Goal: Information Seeking & Learning: Learn about a topic

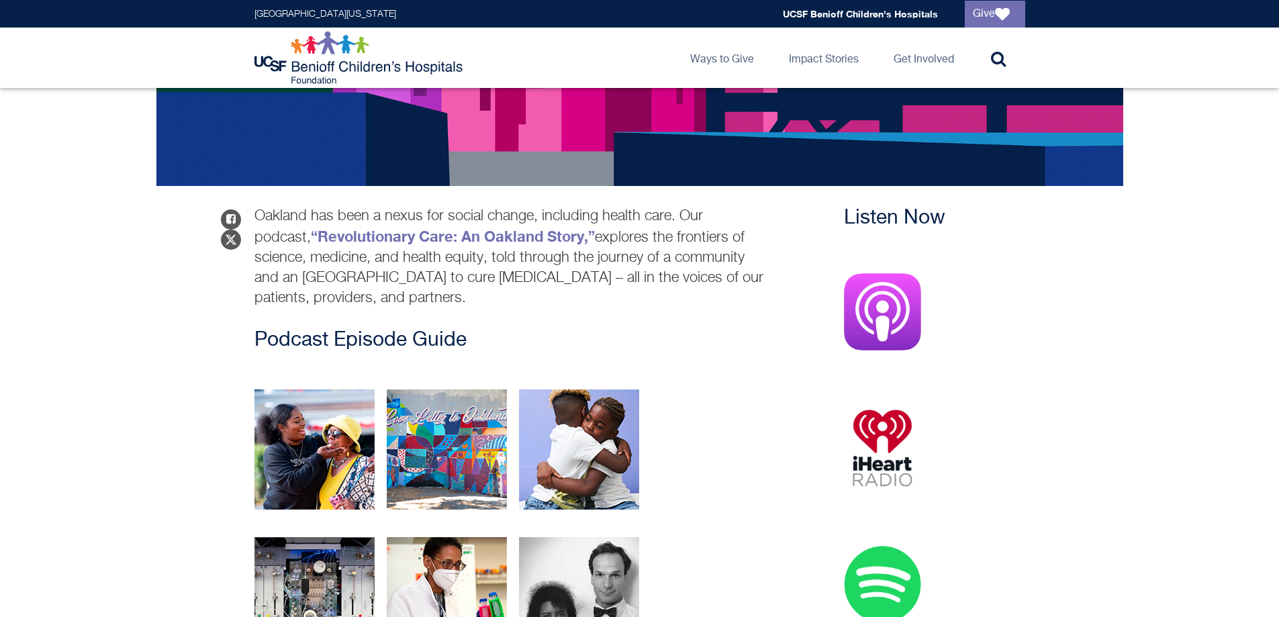
scroll to position [559, 0]
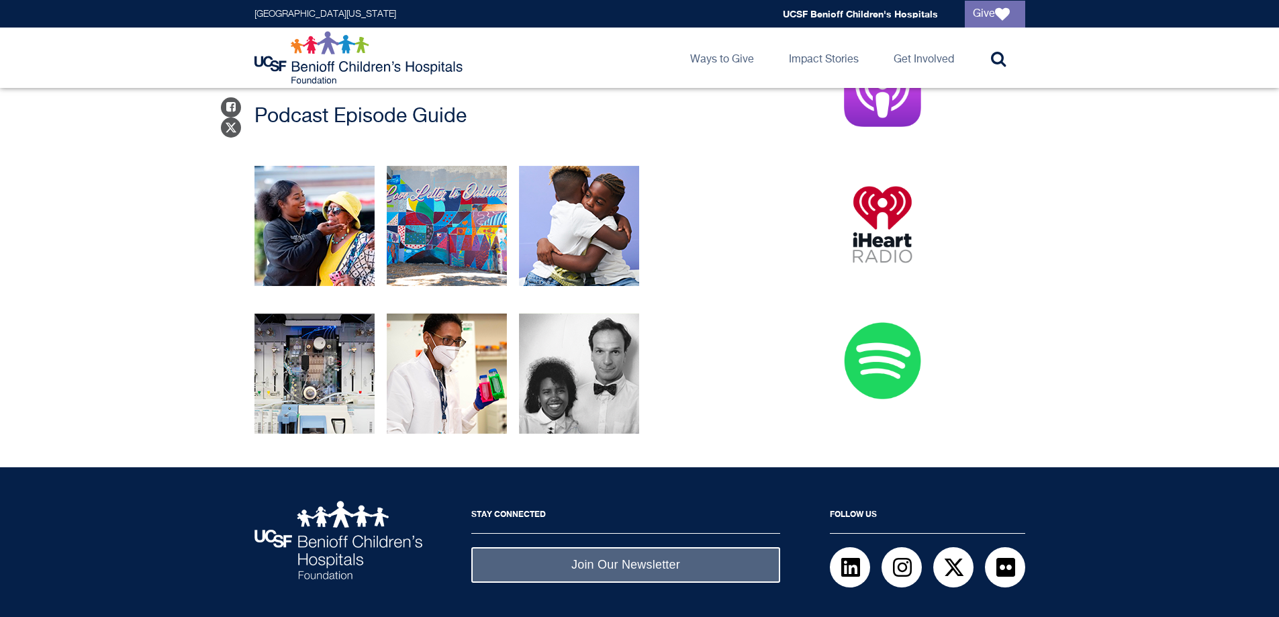
click at [877, 380] on img at bounding box center [882, 360] width 77 height 77
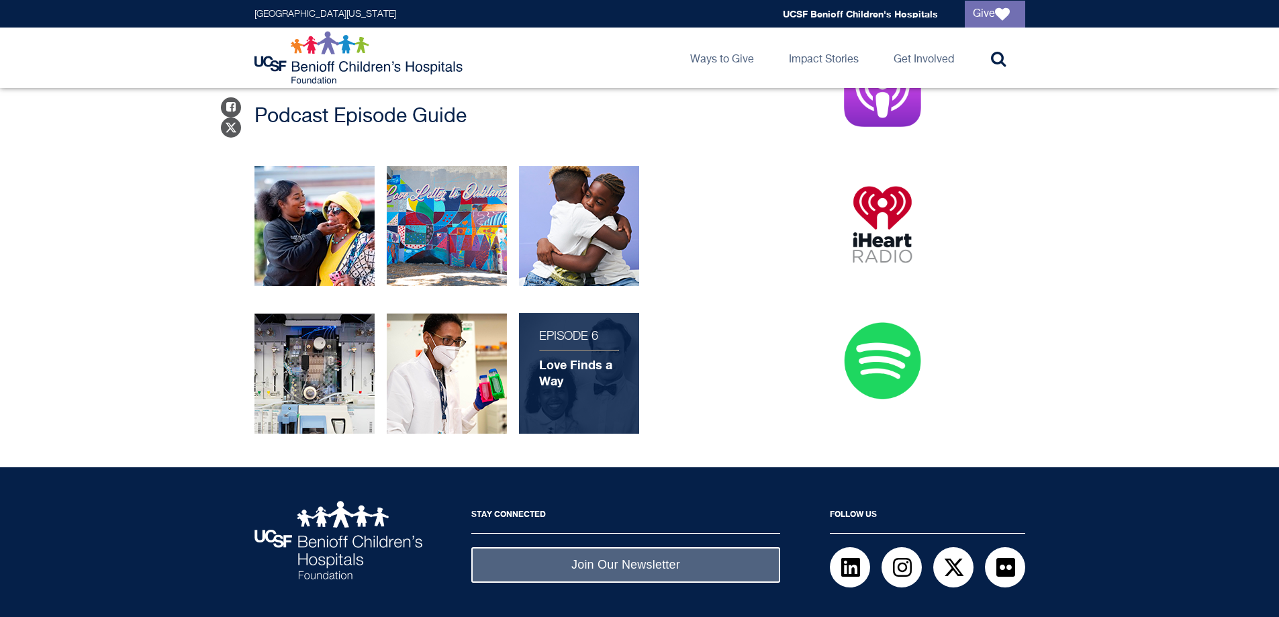
click at [581, 400] on div "Episode 6 Love Finds a Way" at bounding box center [579, 373] width 120 height 121
click at [547, 365] on strong "Love Finds a Way" at bounding box center [575, 372] width 73 height 31
click at [616, 398] on div "Episode 6 Love Finds a Way" at bounding box center [579, 373] width 120 height 121
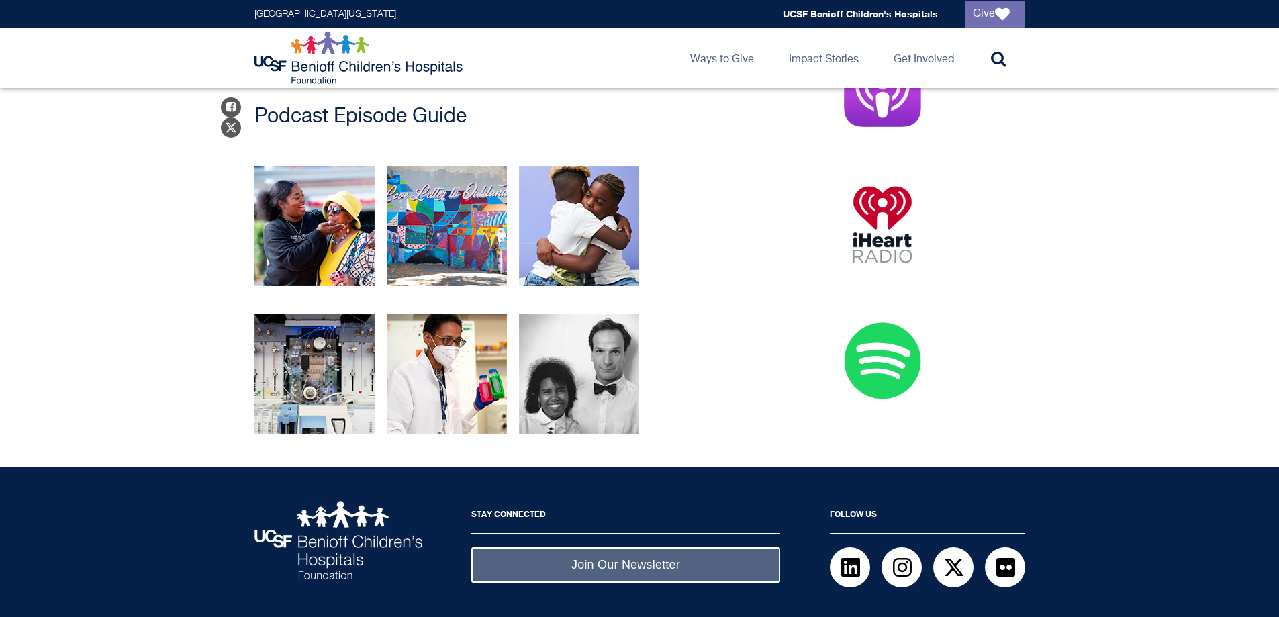
click at [688, 407] on div "Episode 4 The CRISPR Breakthrough Episode 5 What Comes Next? Episode 6 Love Fin…" at bounding box center [512, 373] width 529 height 121
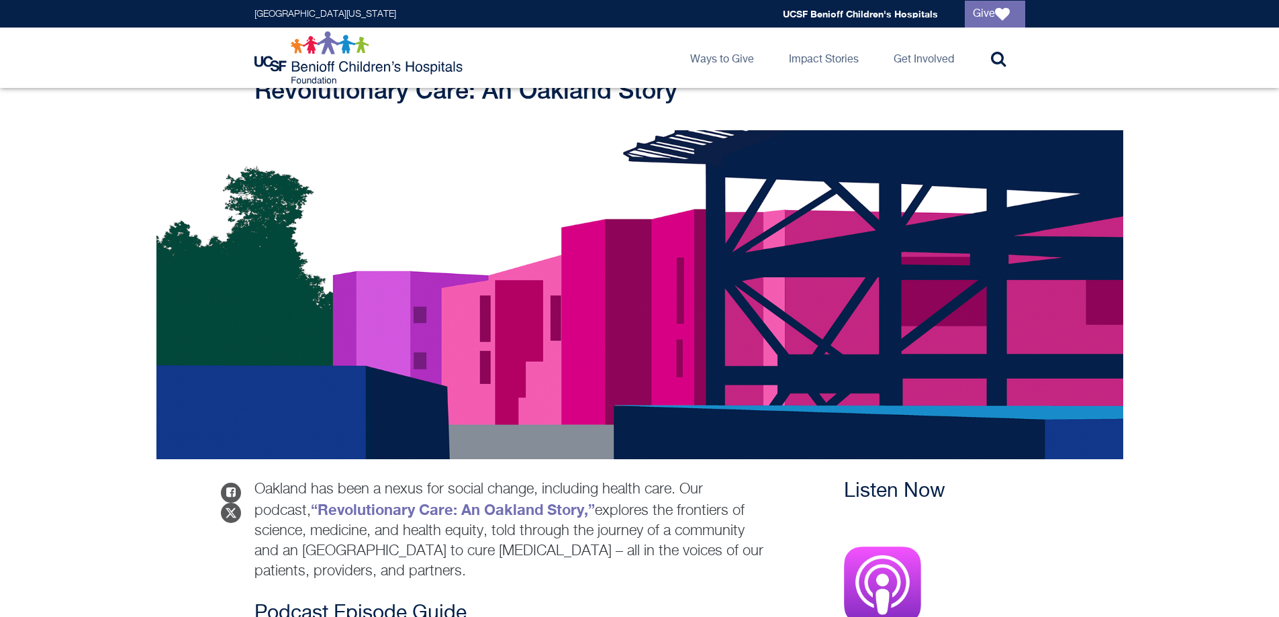
scroll to position [0, 0]
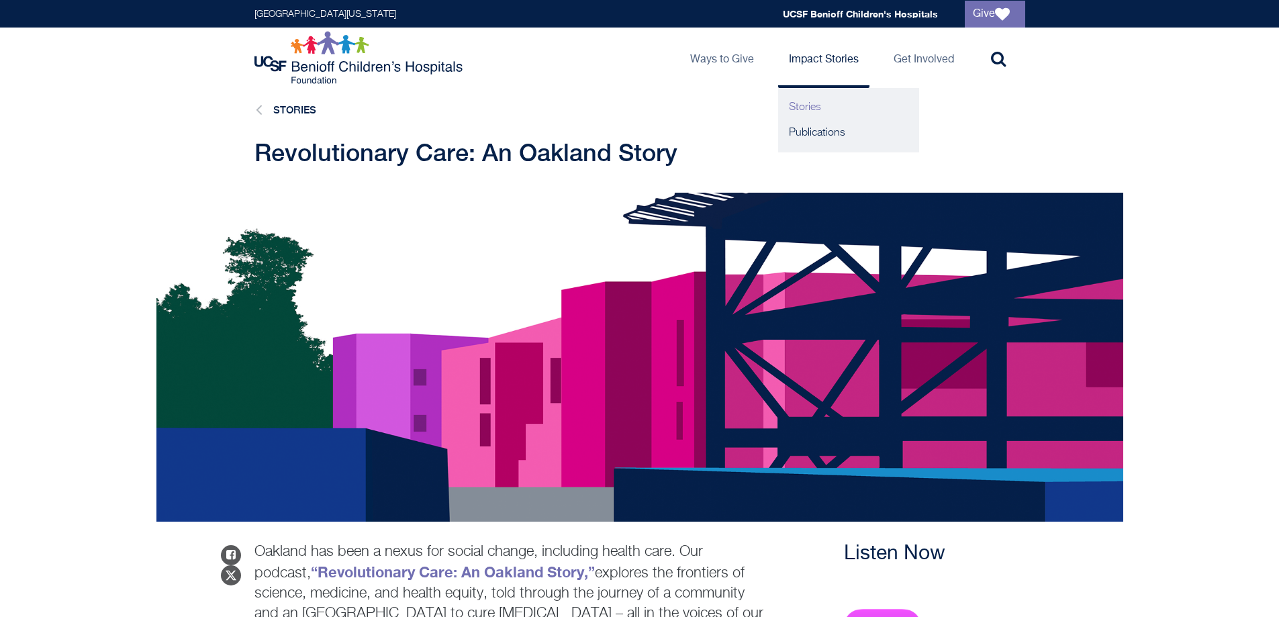
click at [841, 108] on link "Stories" at bounding box center [848, 108] width 141 height 26
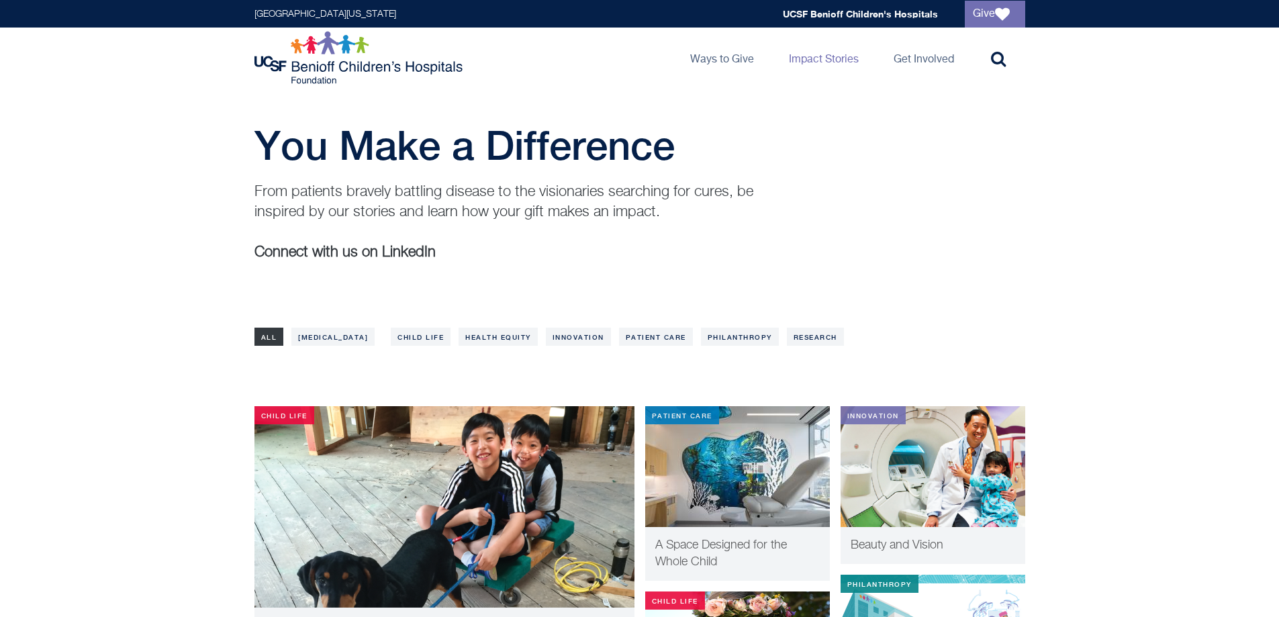
click at [1072, 283] on div "You Make a Difference From patients bravely battling disease to the visionaries…" at bounding box center [639, 207] width 1279 height 171
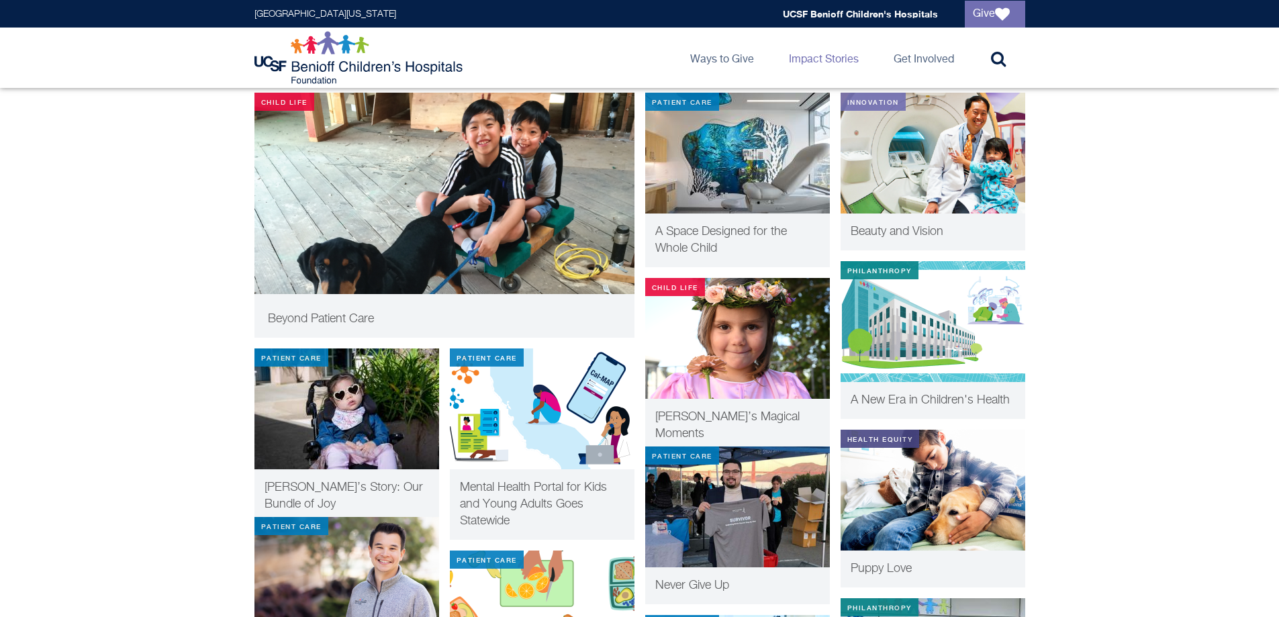
scroll to position [224, 0]
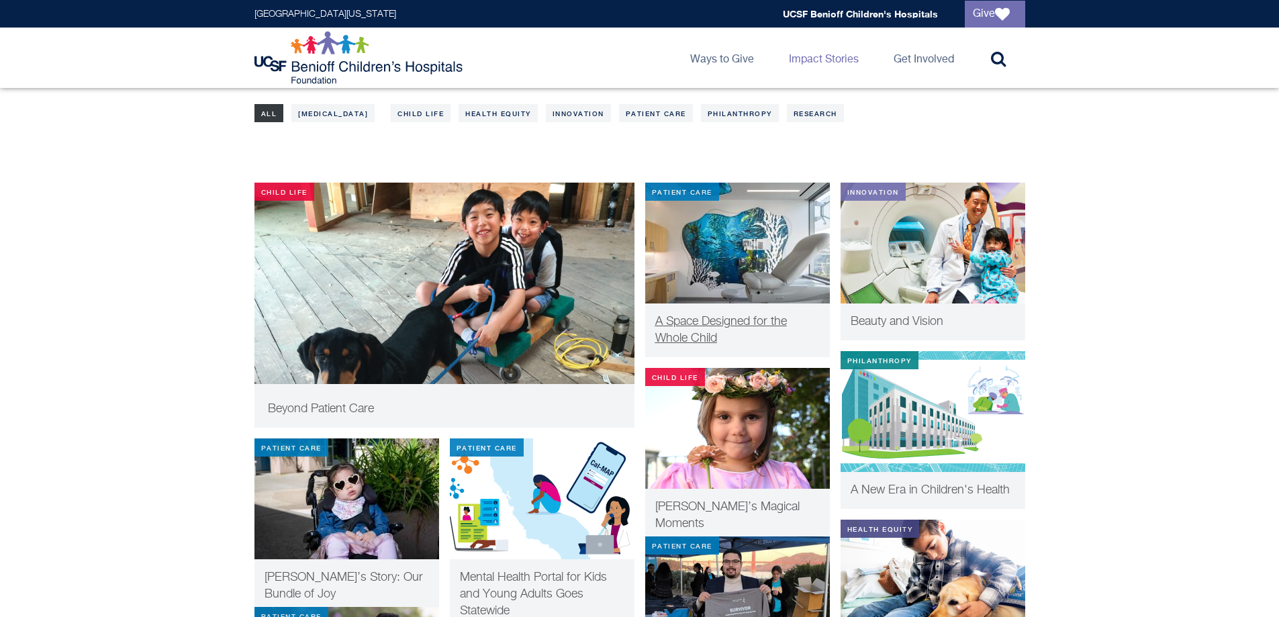
click at [715, 326] on span "A Space Designed for the Whole Child" at bounding box center [721, 330] width 132 height 29
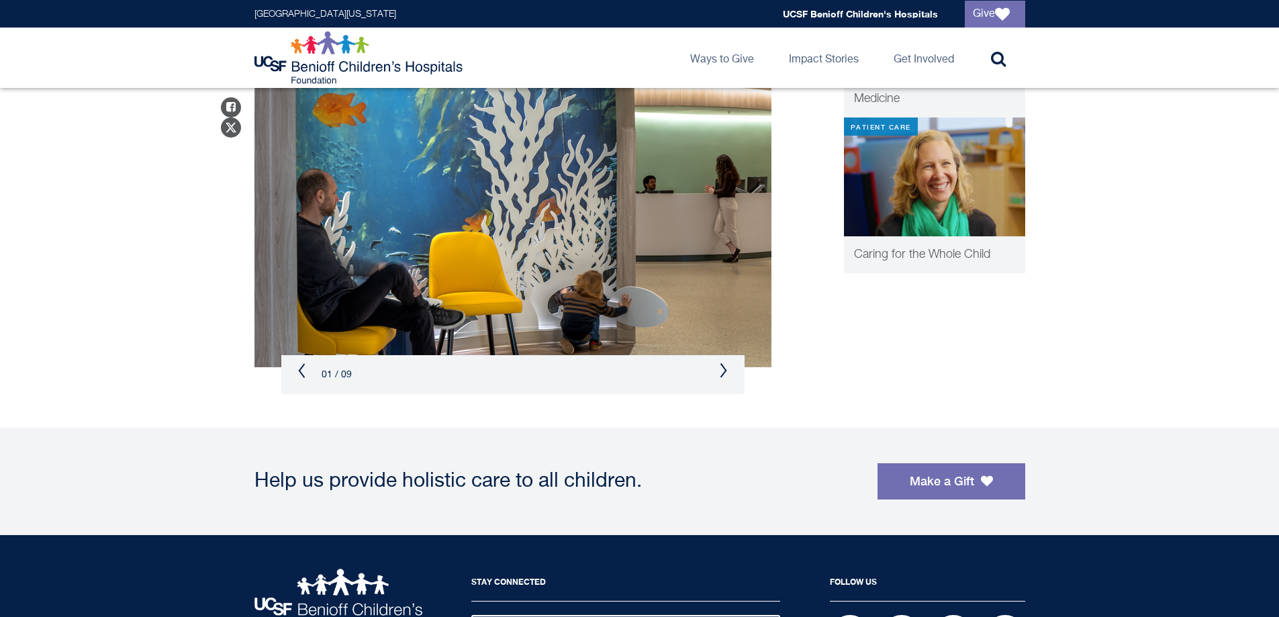
scroll to position [939, 0]
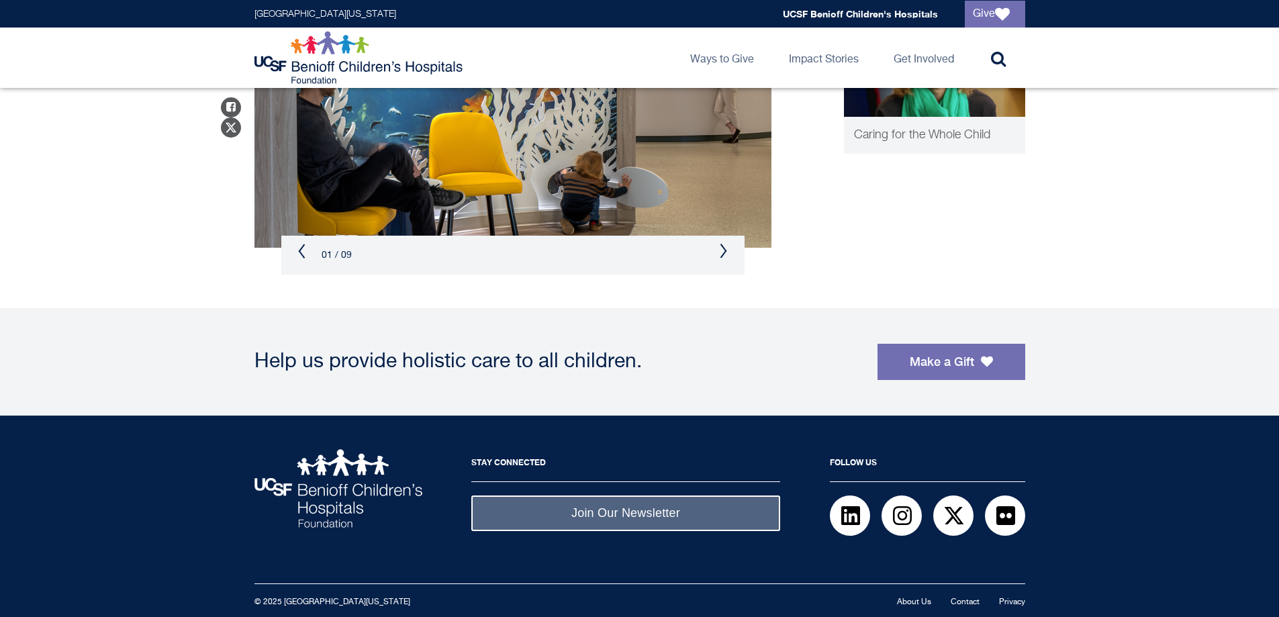
drag, startPoint x: 693, startPoint y: 477, endPoint x: 691, endPoint y: 466, distance: 11.6
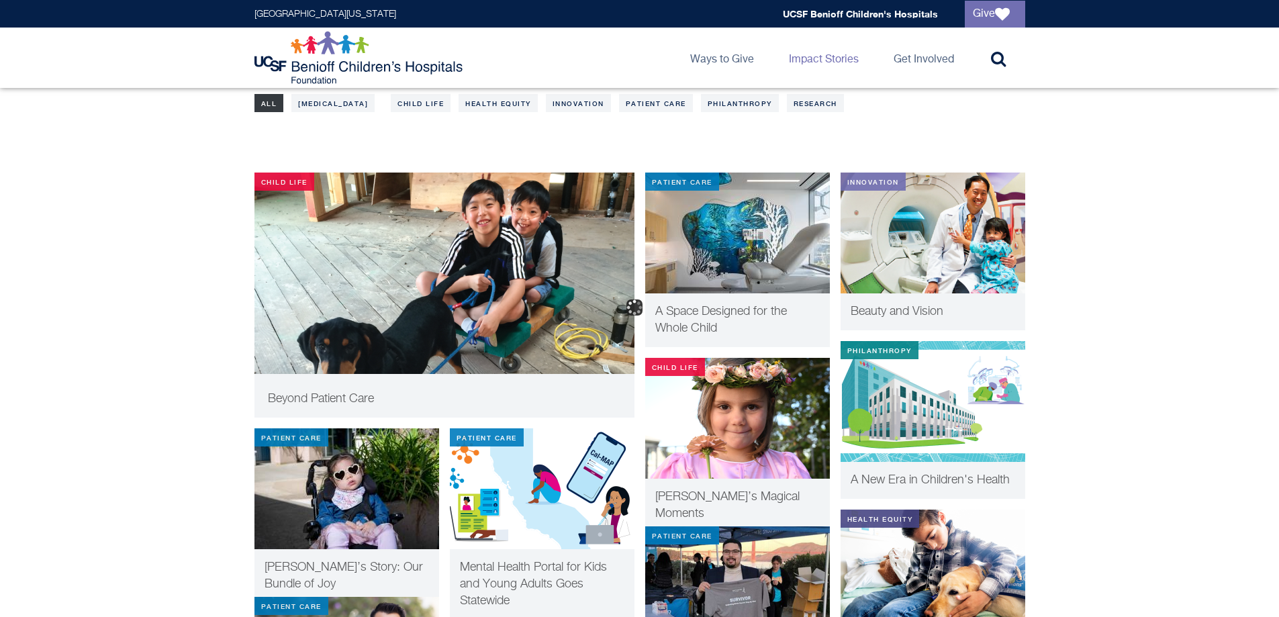
scroll to position [111, 0]
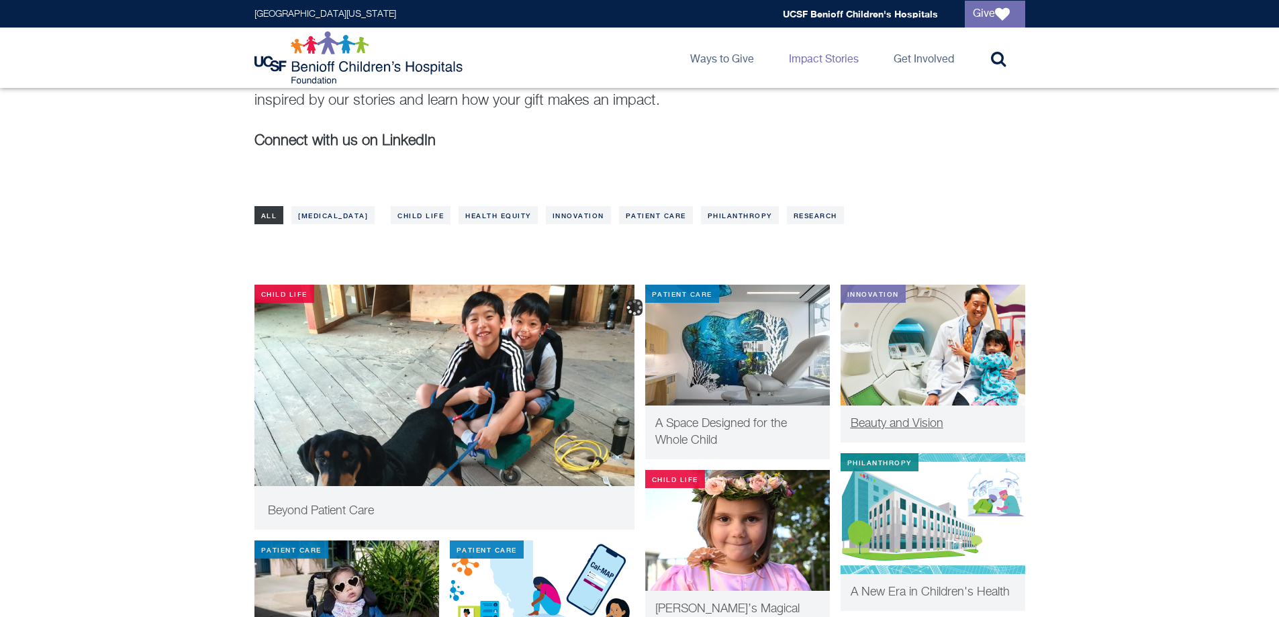
click at [969, 376] on img at bounding box center [933, 345] width 185 height 121
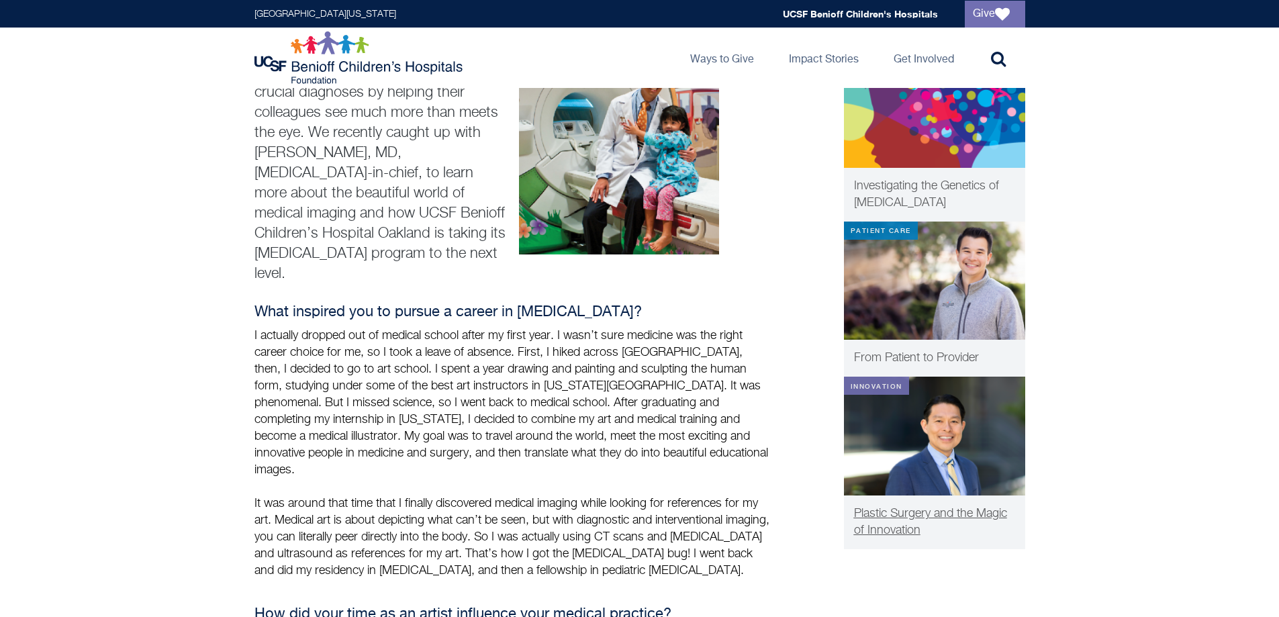
scroll to position [336, 0]
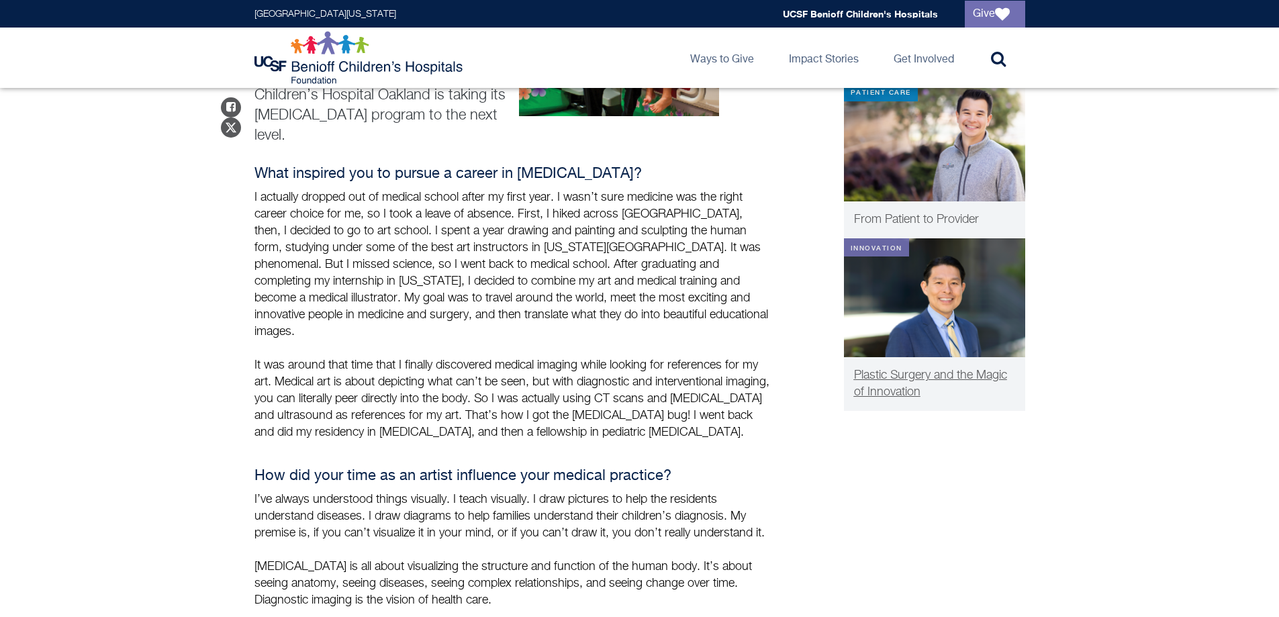
click at [894, 321] on img at bounding box center [934, 297] width 181 height 119
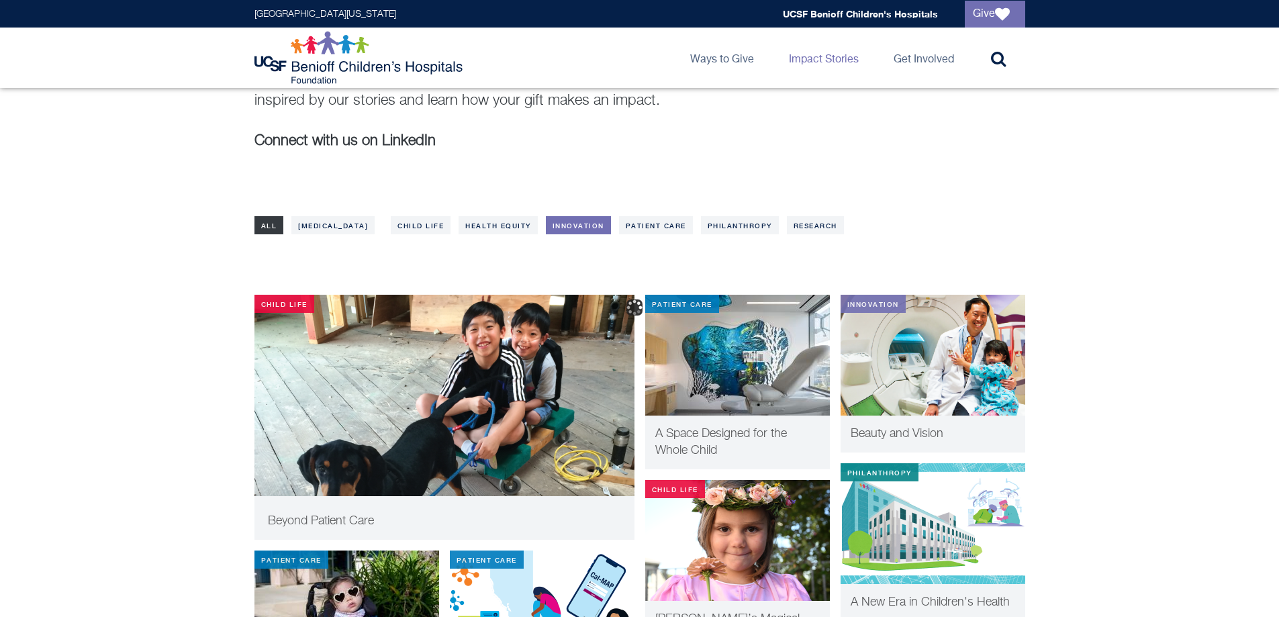
click at [546, 228] on link "Innovation" at bounding box center [578, 225] width 65 height 18
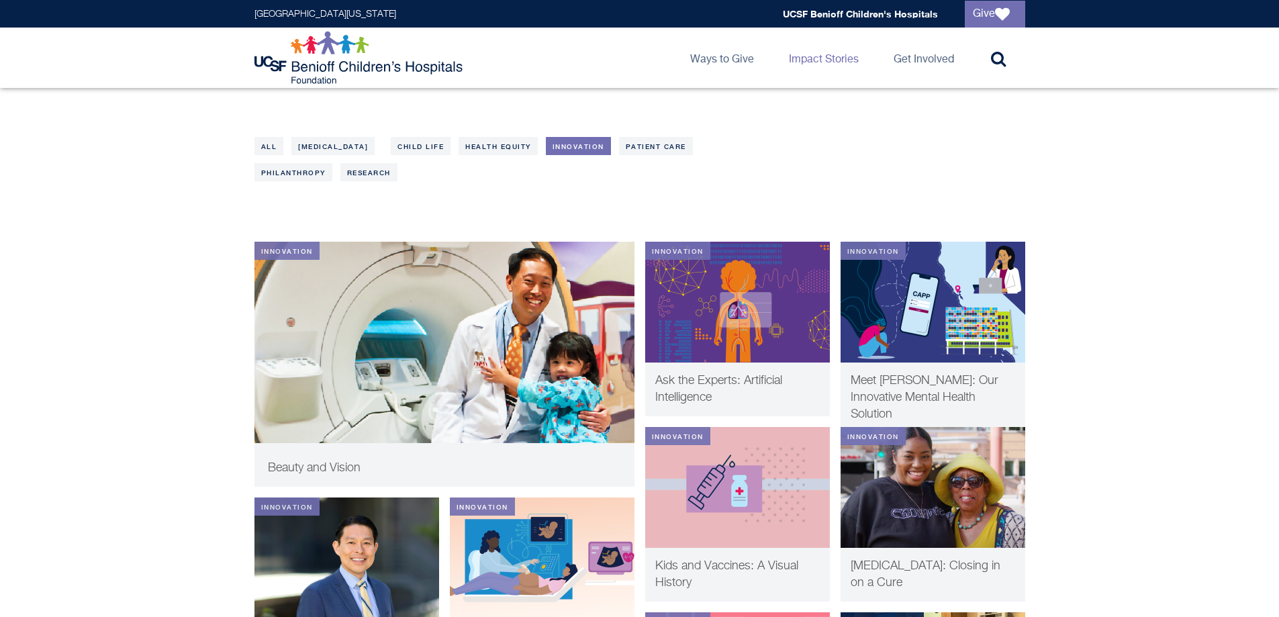
scroll to position [224, 0]
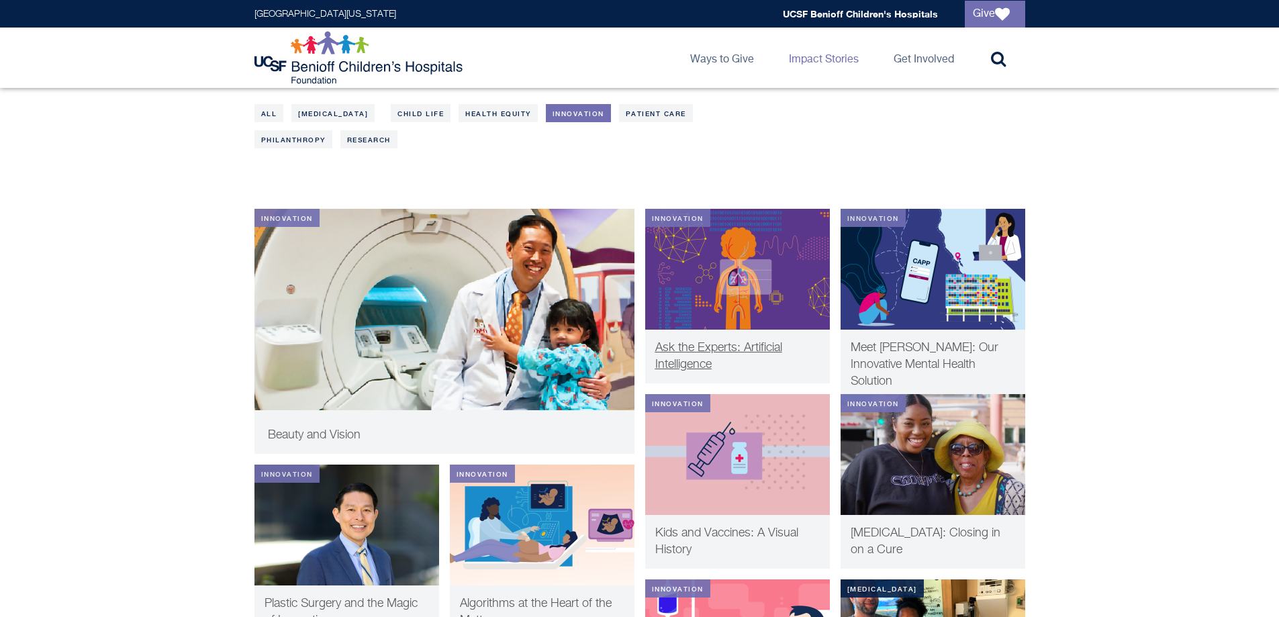
click at [716, 359] on p "Ask the Experts: Artificial Intelligence" at bounding box center [737, 357] width 165 height 34
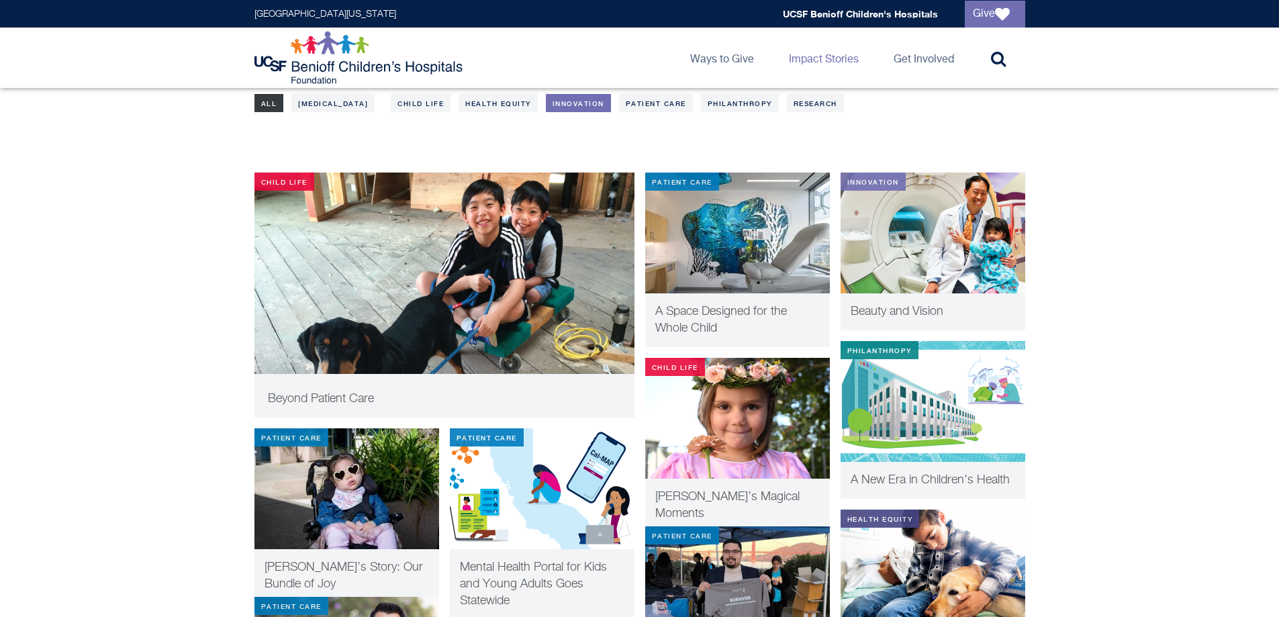
click at [560, 98] on ul "All COVID-19 General Child Life Health Equity Innovation Patient Care Philanthr…" at bounding box center [640, 99] width 771 height 26
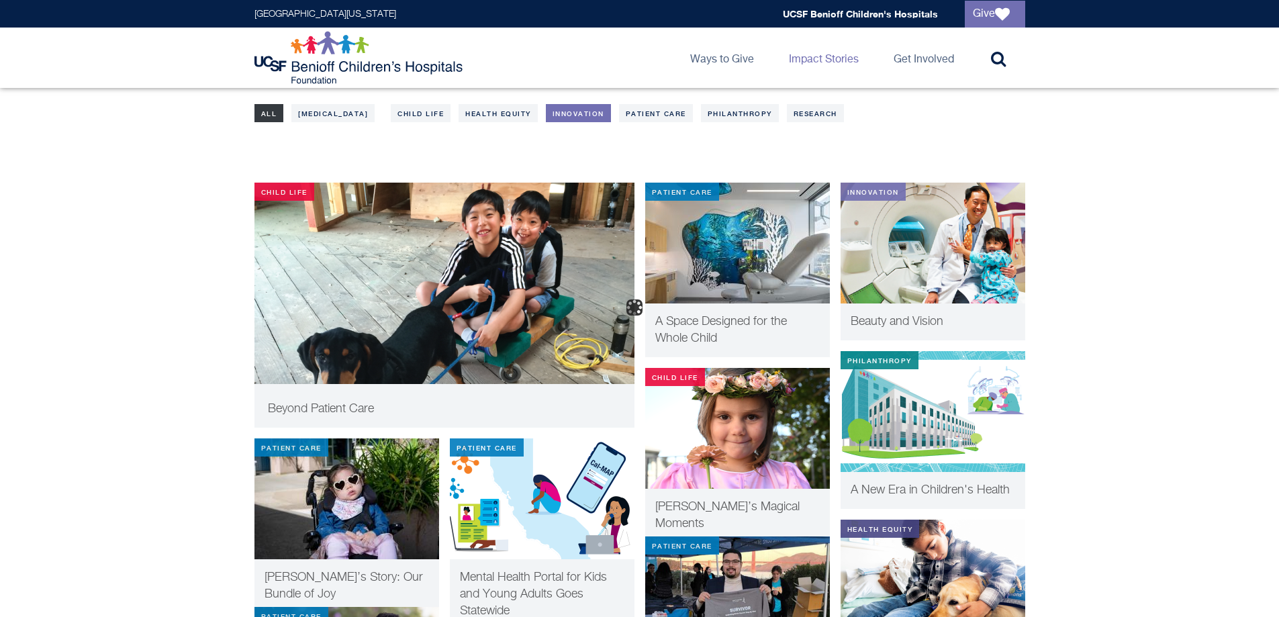
click at [554, 118] on link "Innovation" at bounding box center [578, 113] width 65 height 18
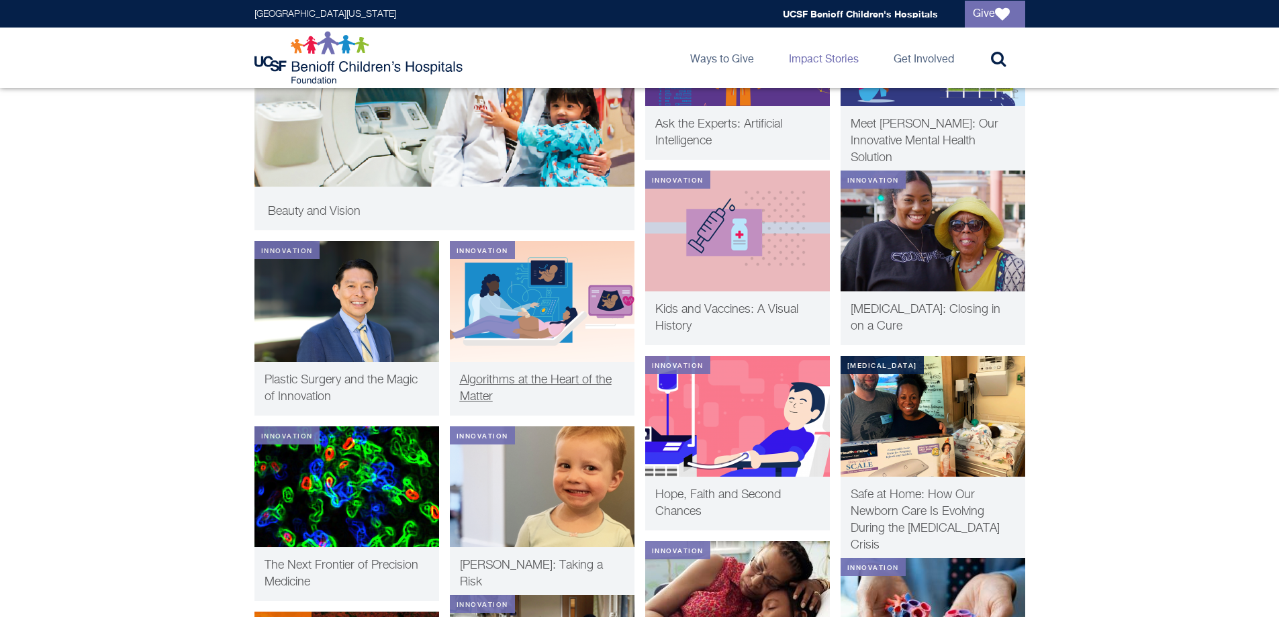
scroll to position [559, 0]
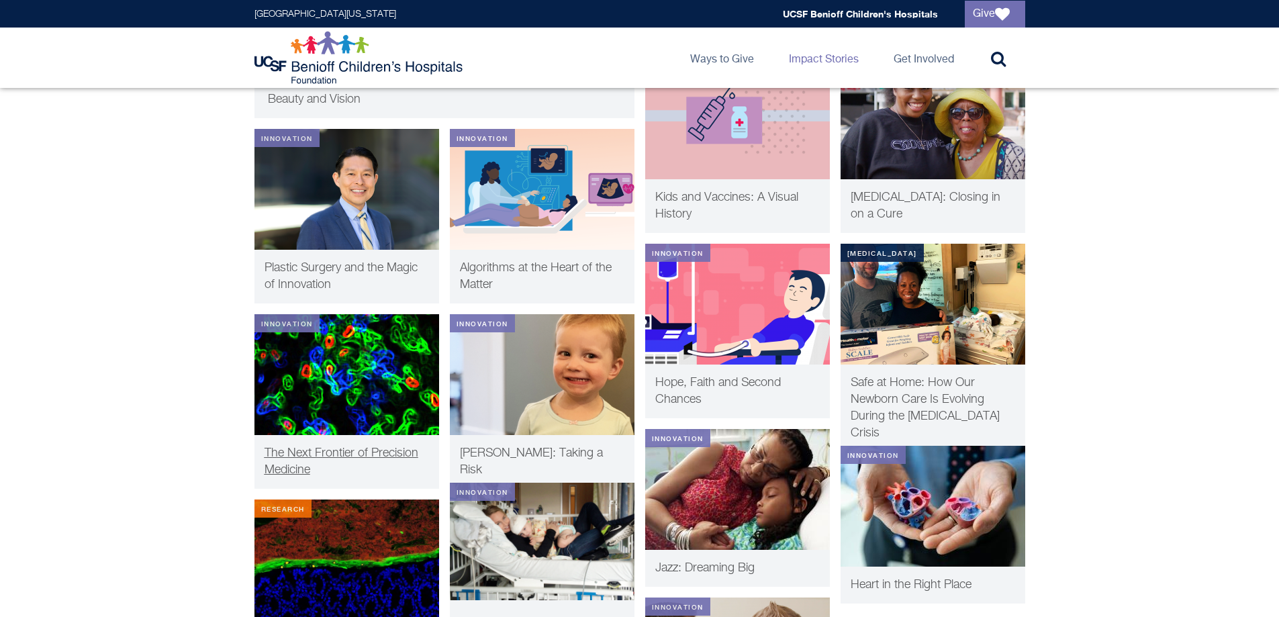
click at [338, 460] on span "The Next Frontier of Precision Medicine" at bounding box center [342, 461] width 154 height 29
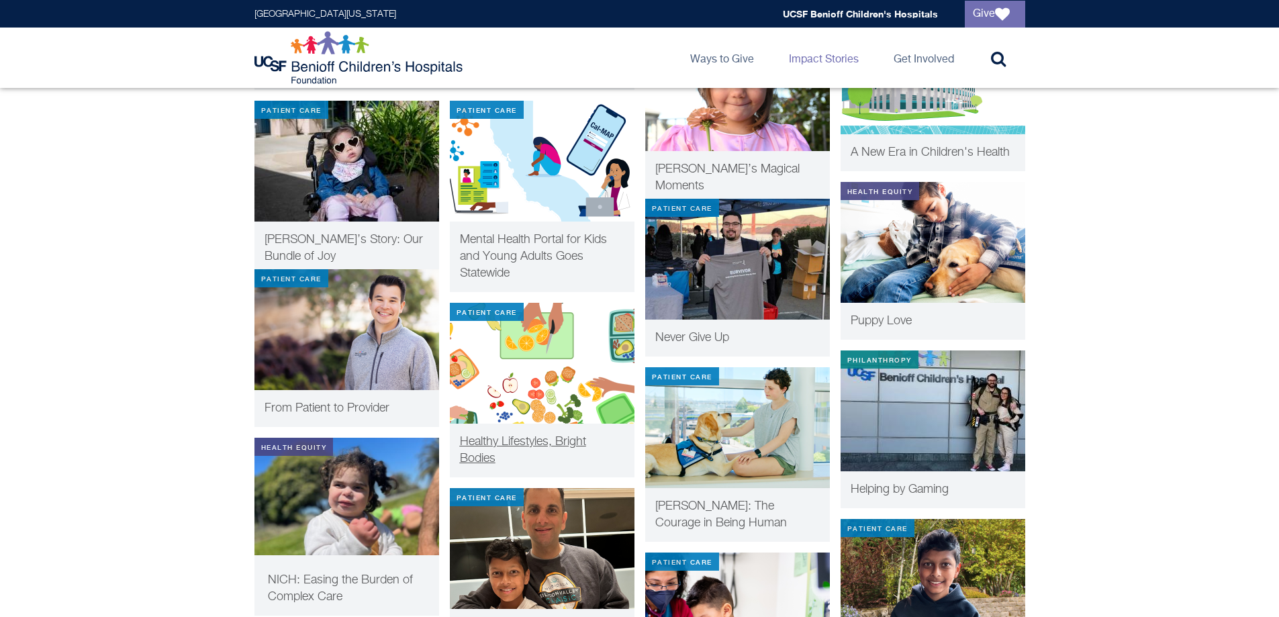
scroll to position [580, 0]
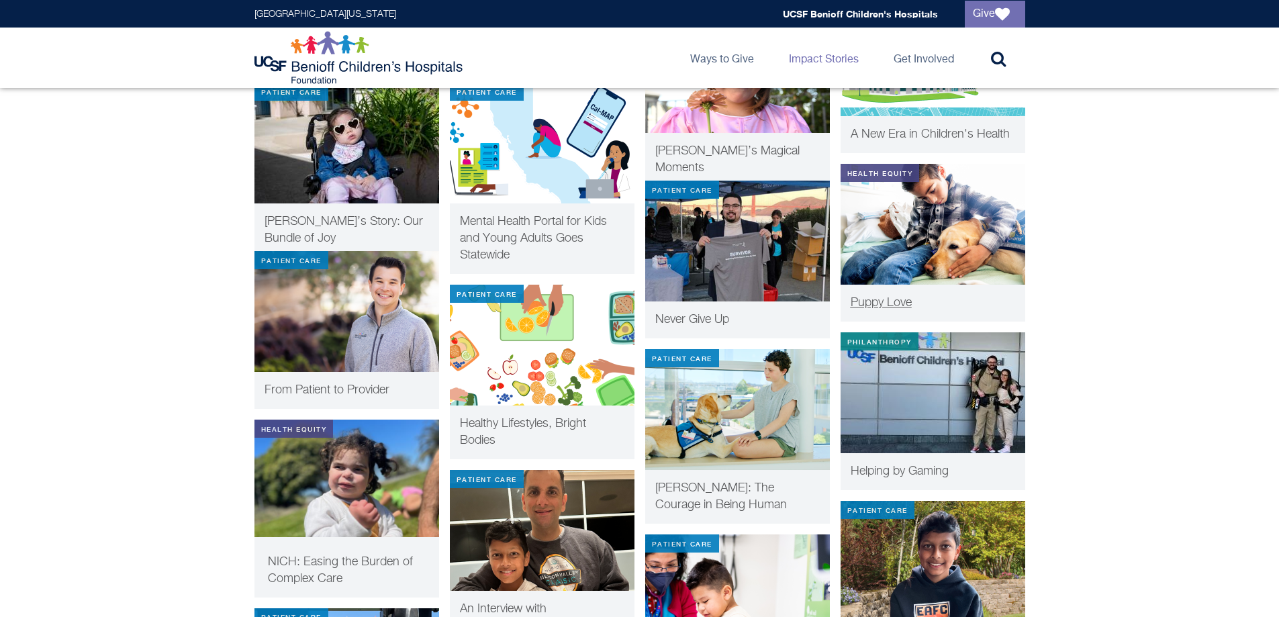
click at [938, 304] on p "Puppy Love" at bounding box center [933, 303] width 165 height 17
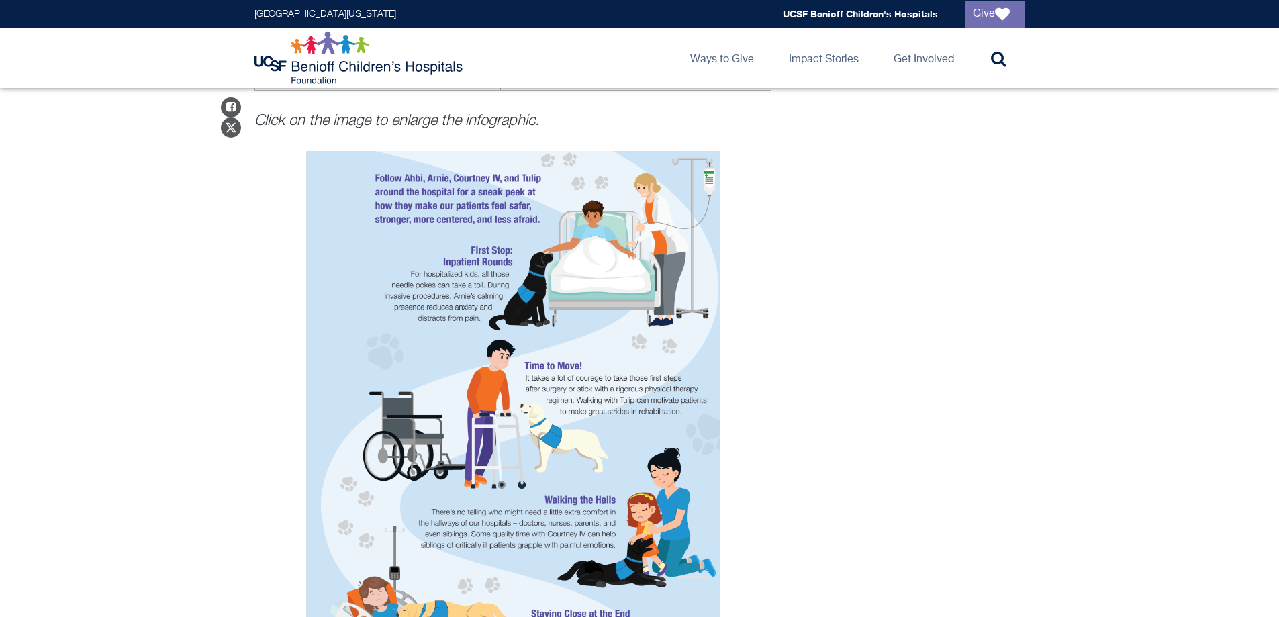
scroll to position [784, 0]
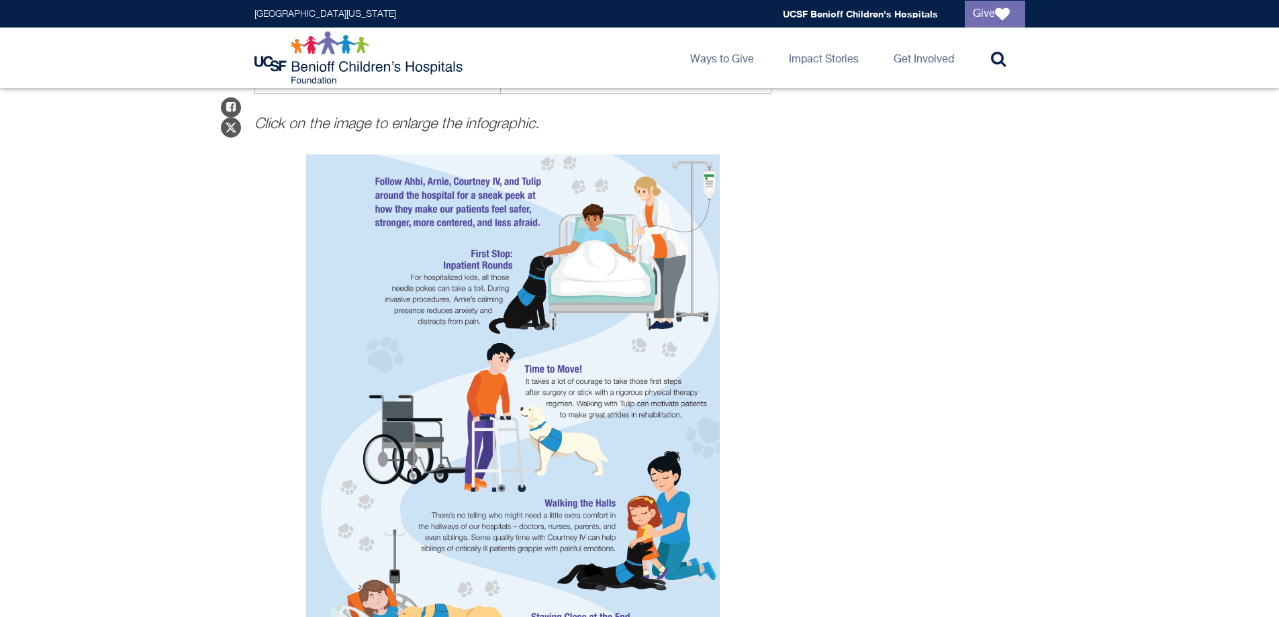
click at [634, 491] on img "Puppy Love" at bounding box center [513, 452] width 414 height 596
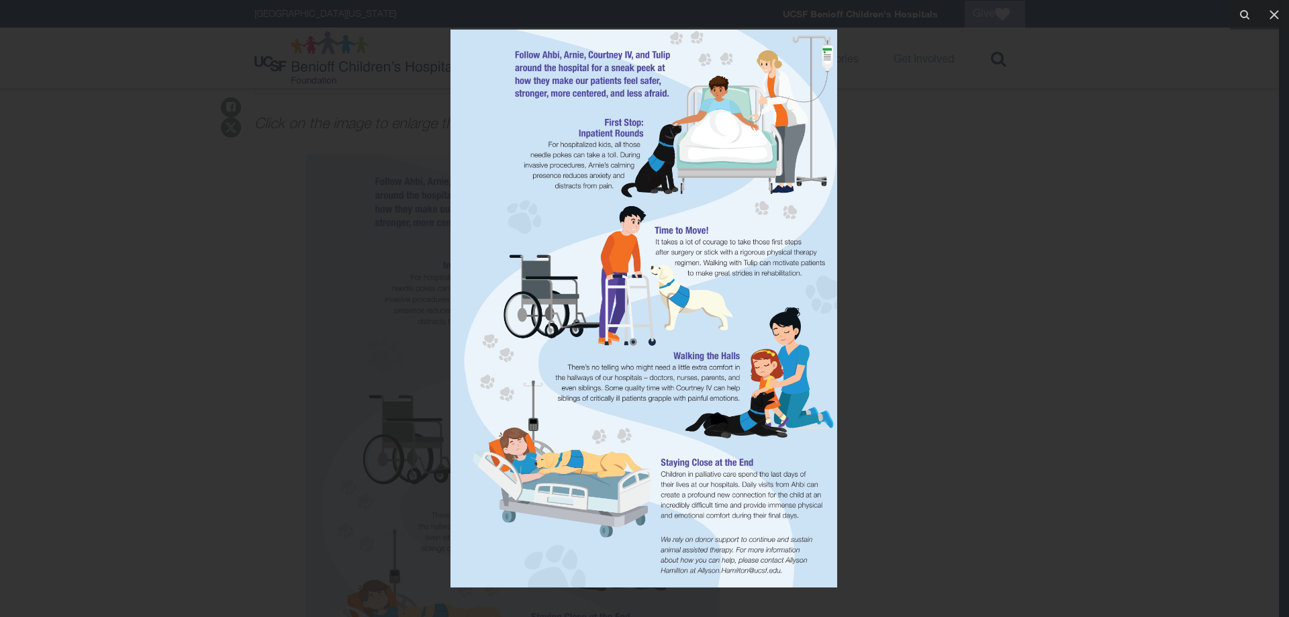
click at [646, 477] on img at bounding box center [644, 309] width 387 height 558
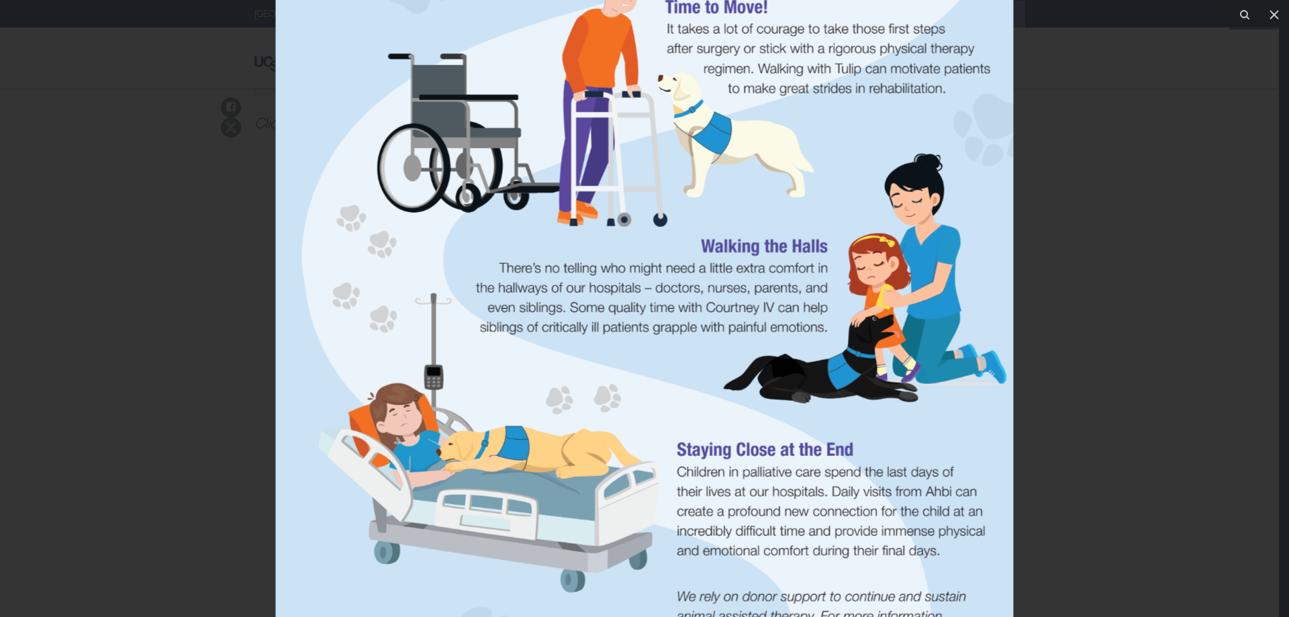
click at [672, 384] on img at bounding box center [645, 156] width 738 height 1064
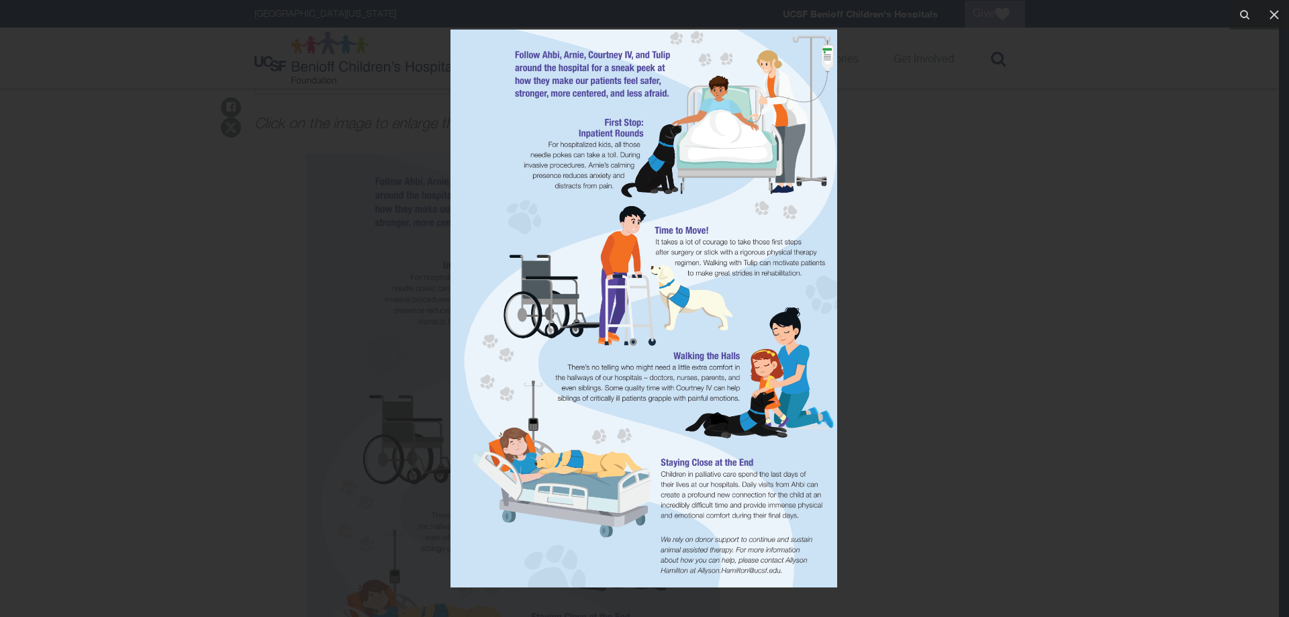
click at [932, 328] on div at bounding box center [644, 308] width 1289 height 617
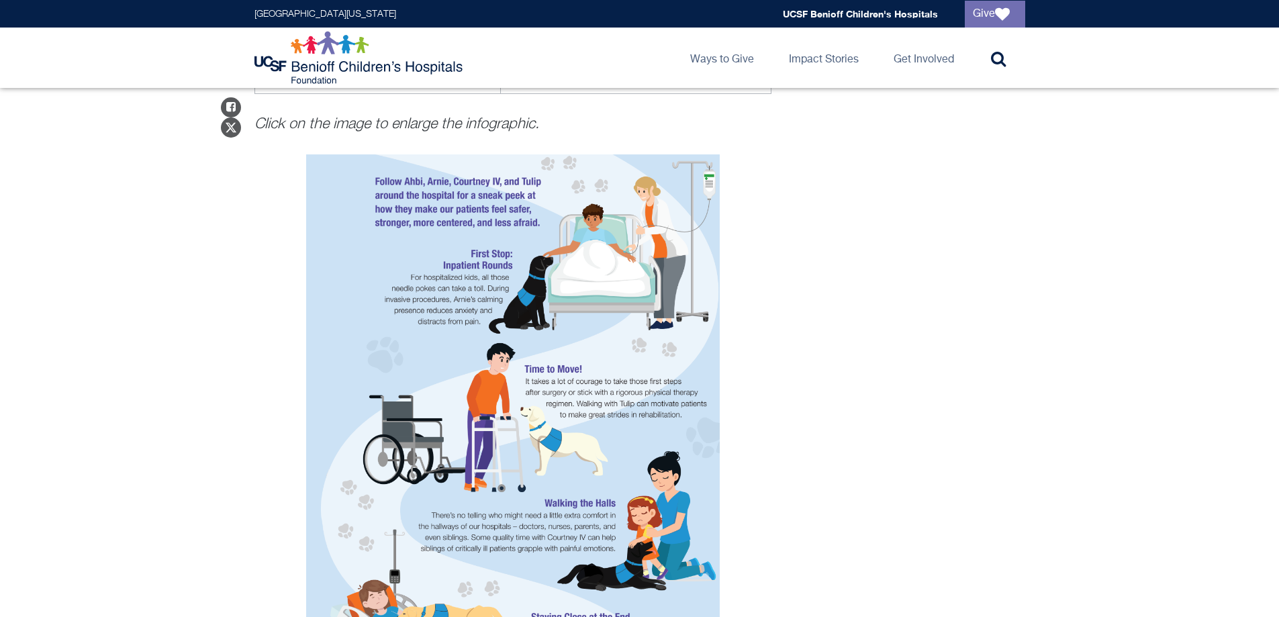
click at [990, 488] on div "Share on Facebook Share on Twitter At UCSF Benioff Children’s Hospital, a golde…" at bounding box center [640, 92] width 771 height 1326
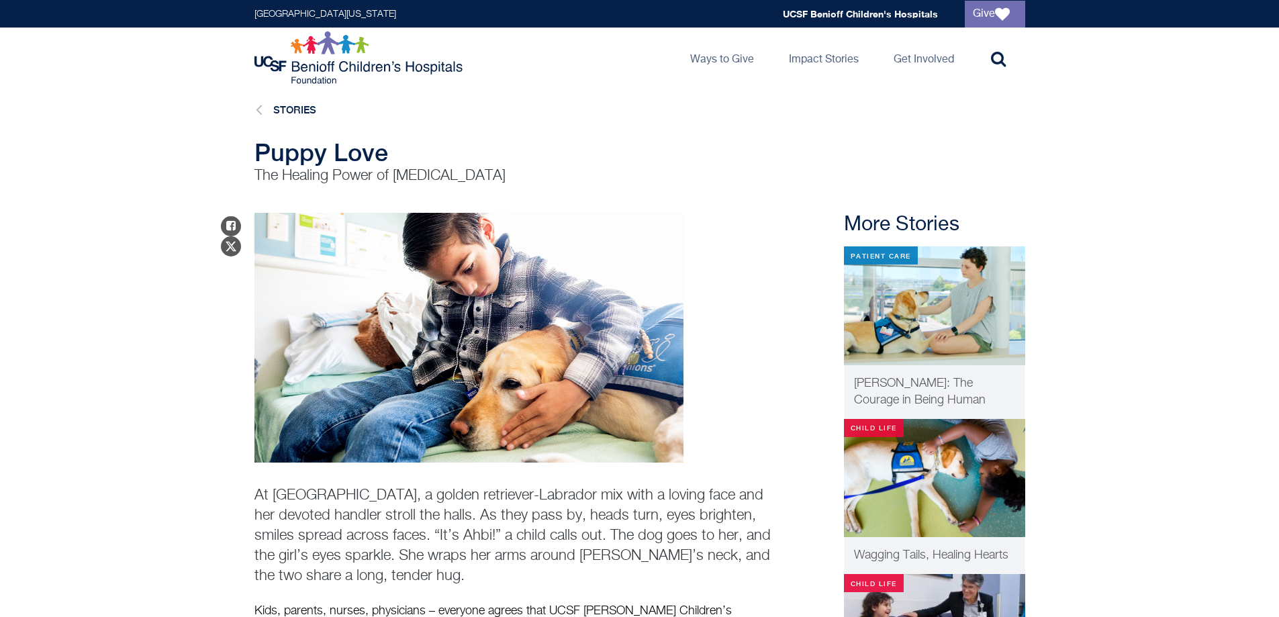
drag, startPoint x: 592, startPoint y: 212, endPoint x: 598, endPoint y: 208, distance: 7.1
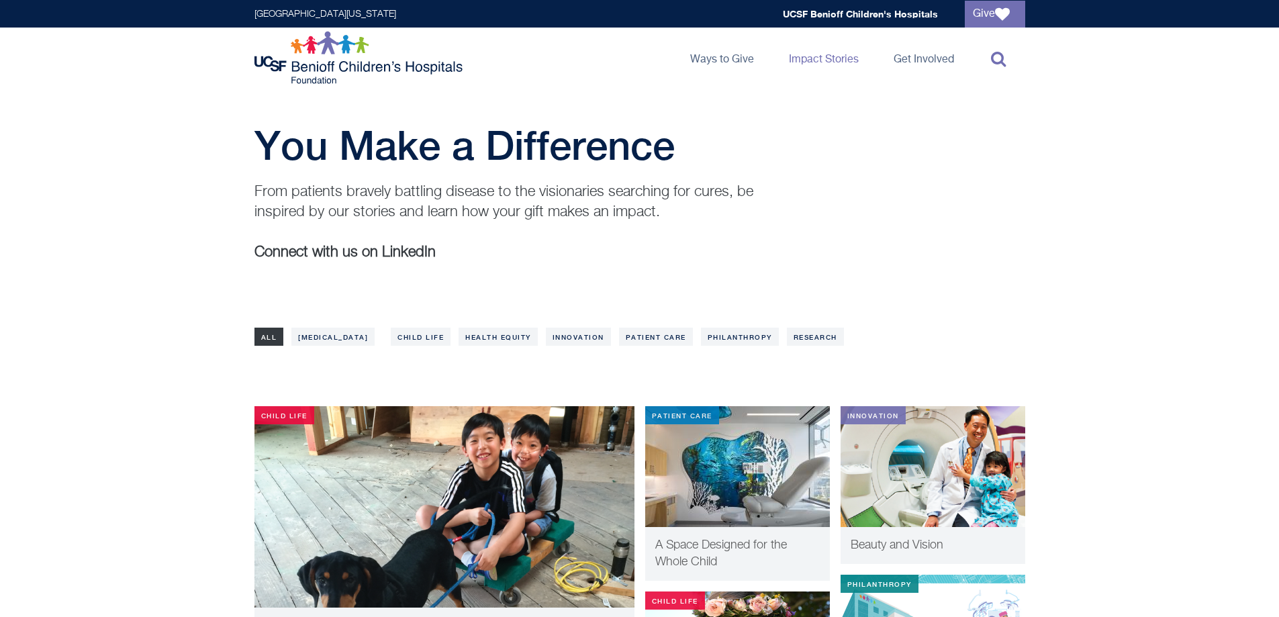
click at [984, 59] on link "Toggle search" at bounding box center [995, 58] width 60 height 60
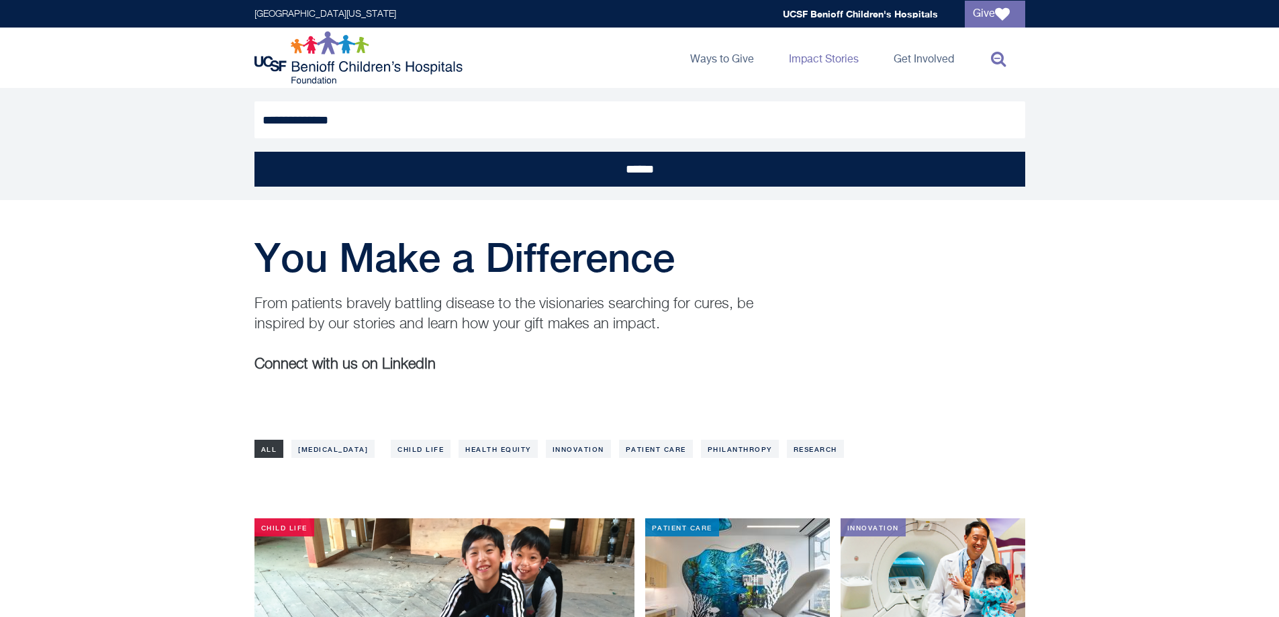
type input "**********"
click at [255, 152] on input "******" at bounding box center [640, 169] width 771 height 35
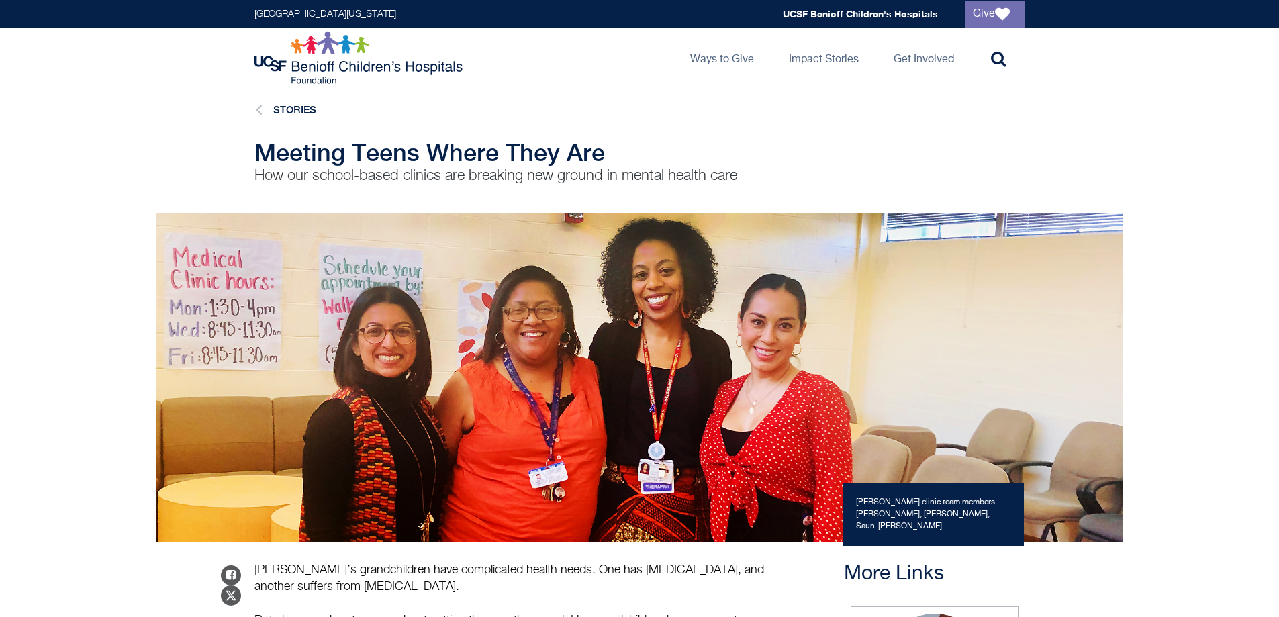
scroll to position [336, 0]
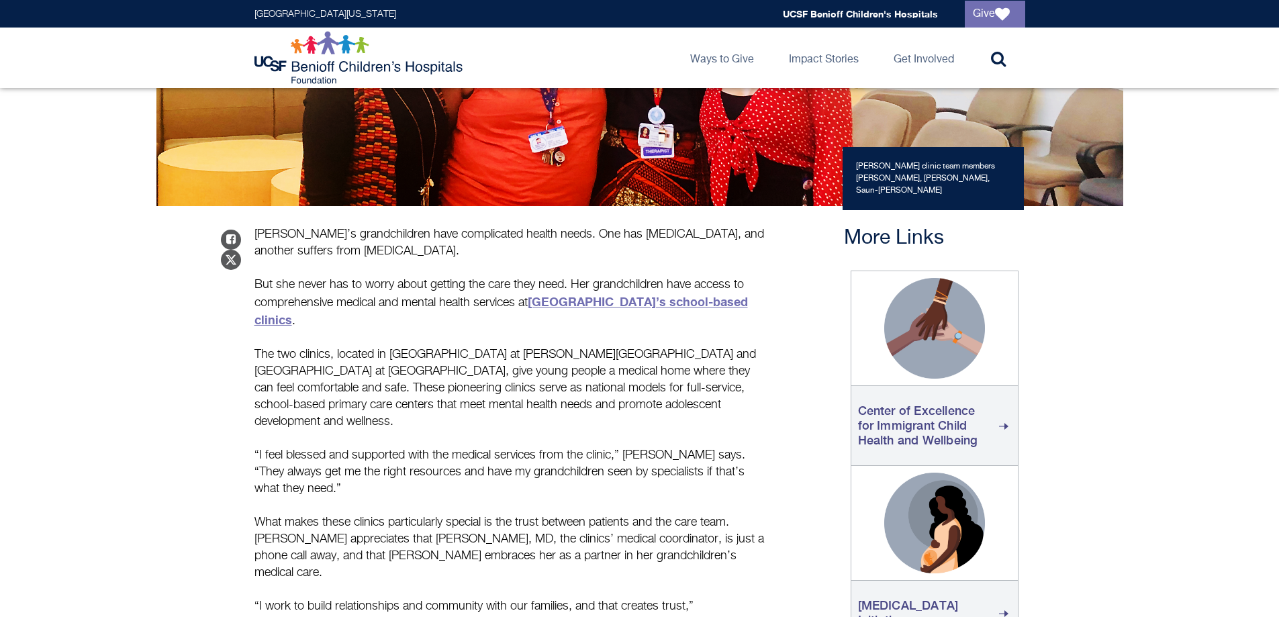
click at [394, 321] on link "UCSF Benioff Children’s Hospital Oakland’s school-based clinics" at bounding box center [502, 310] width 494 height 33
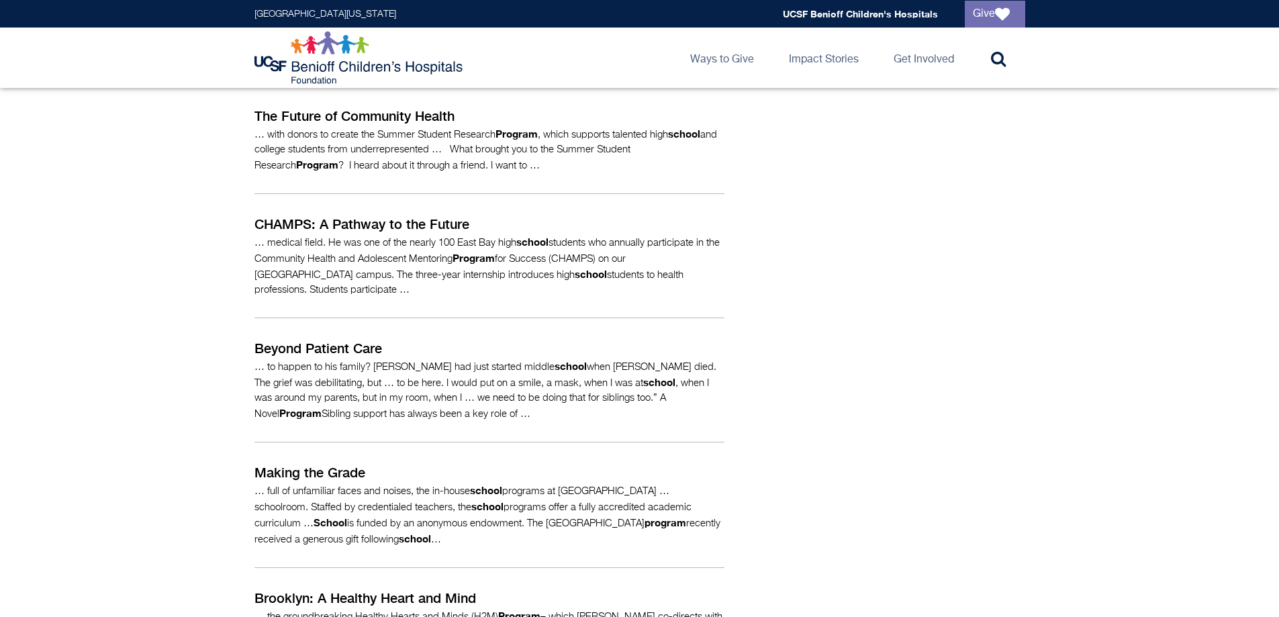
scroll to position [448, 0]
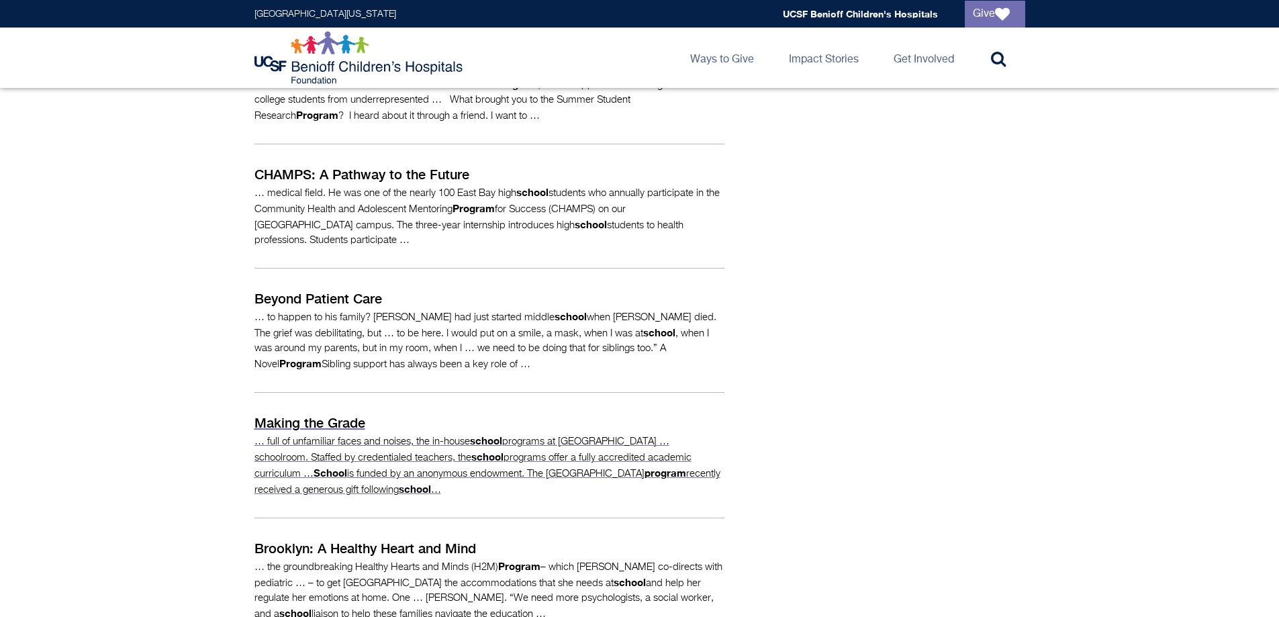
click at [359, 440] on p "… full of unfamiliar faces and noises, the in-house school programs at UCSF Ben…" at bounding box center [490, 465] width 470 height 64
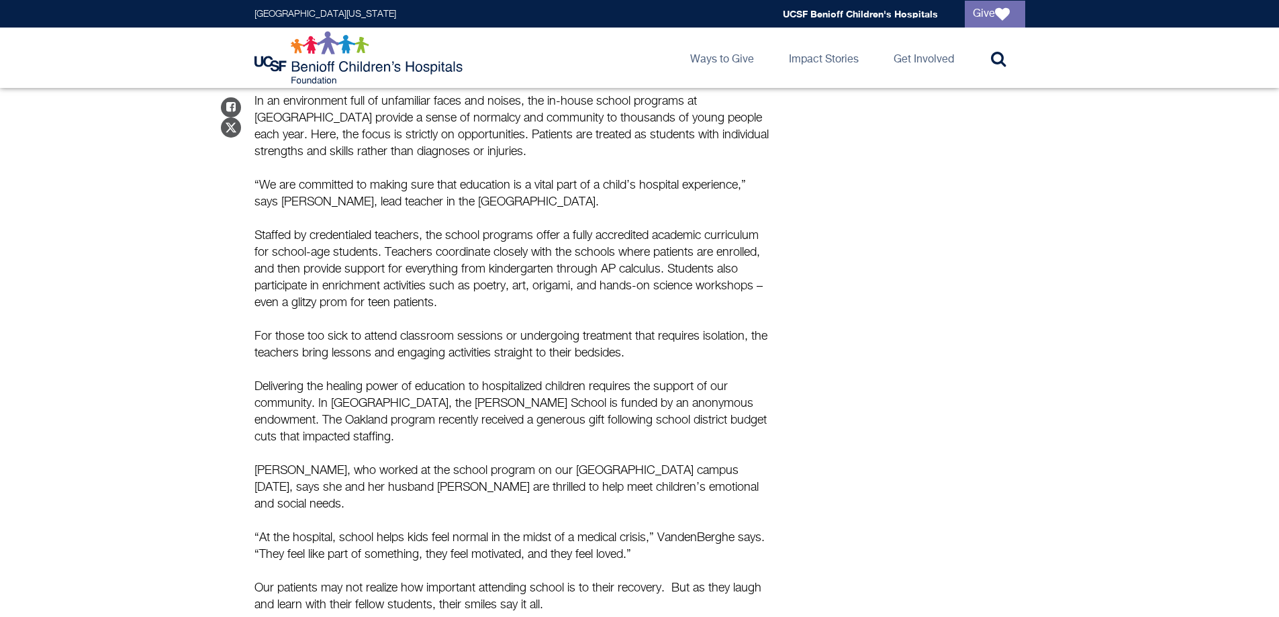
scroll to position [726, 0]
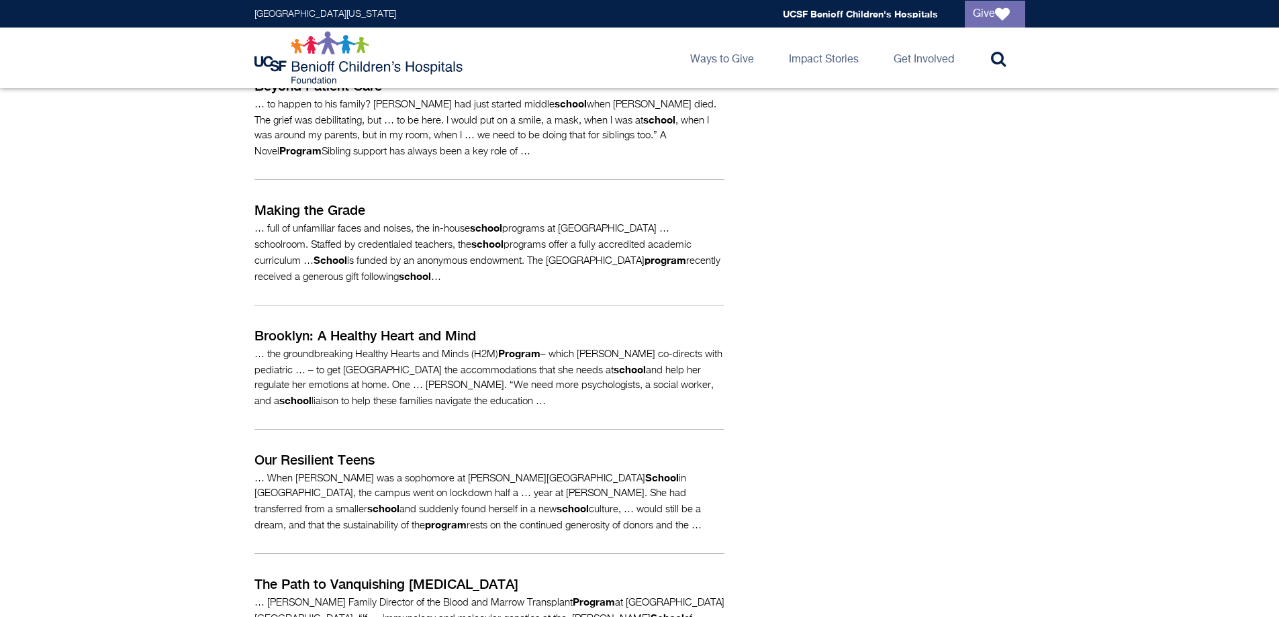
scroll to position [672, 0]
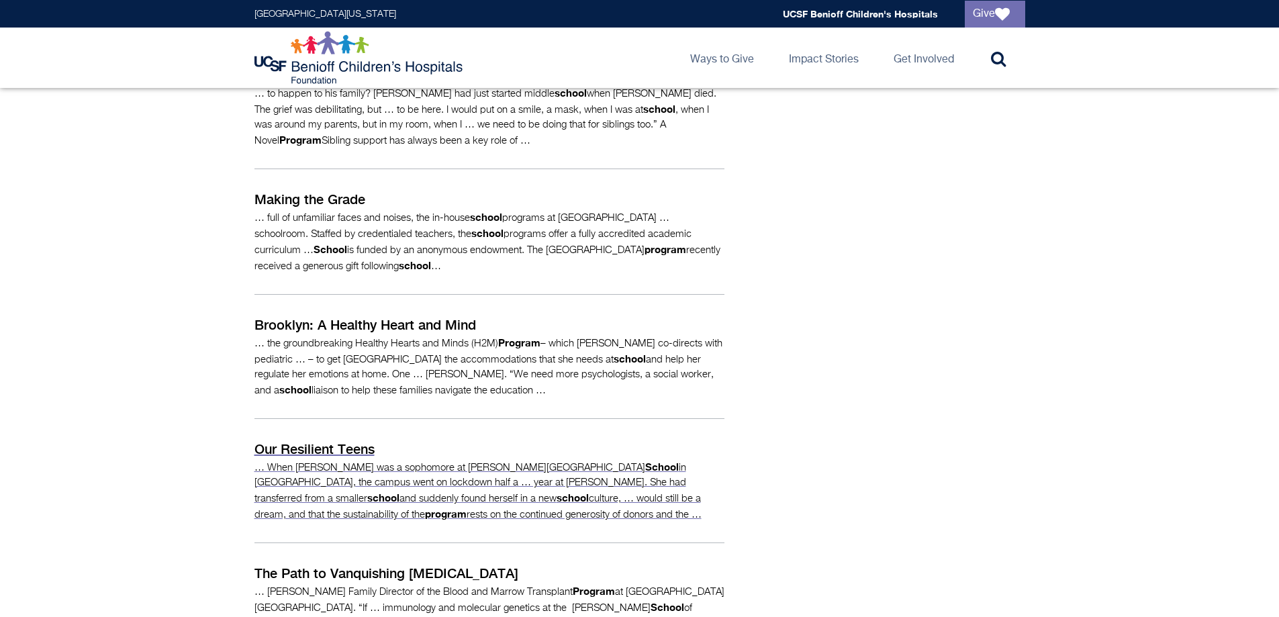
click at [363, 459] on p "… When Daniela Gomez was a sophomore at McClymonds High School in West Oakland,…" at bounding box center [490, 490] width 470 height 63
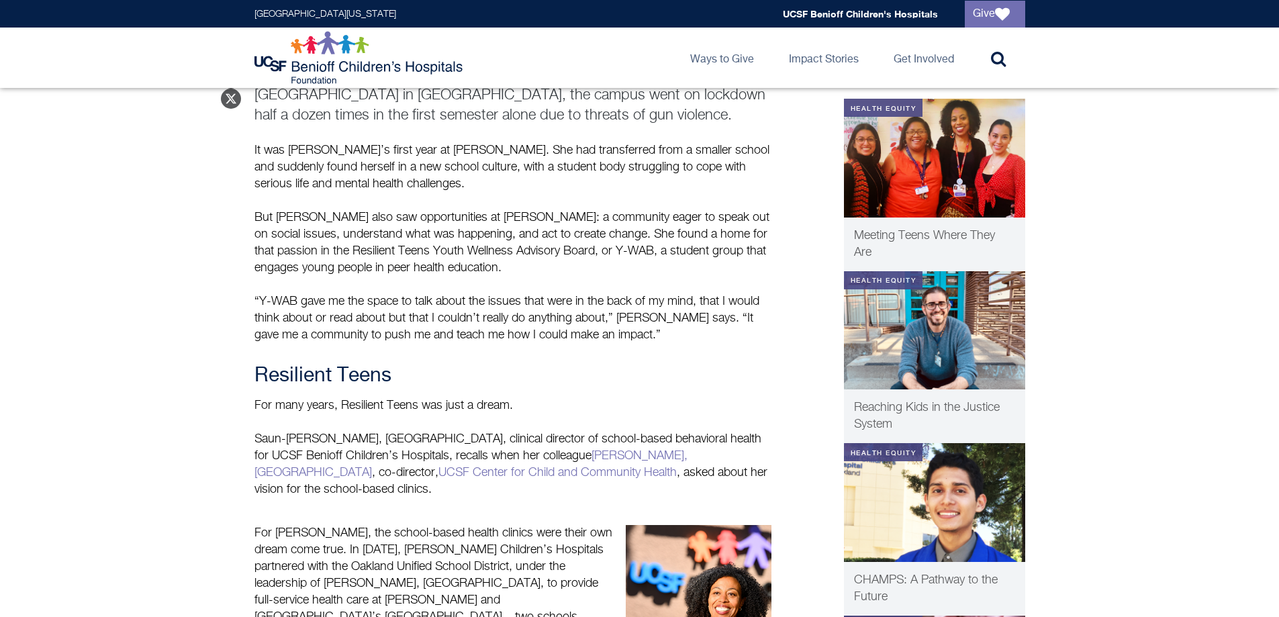
scroll to position [448, 0]
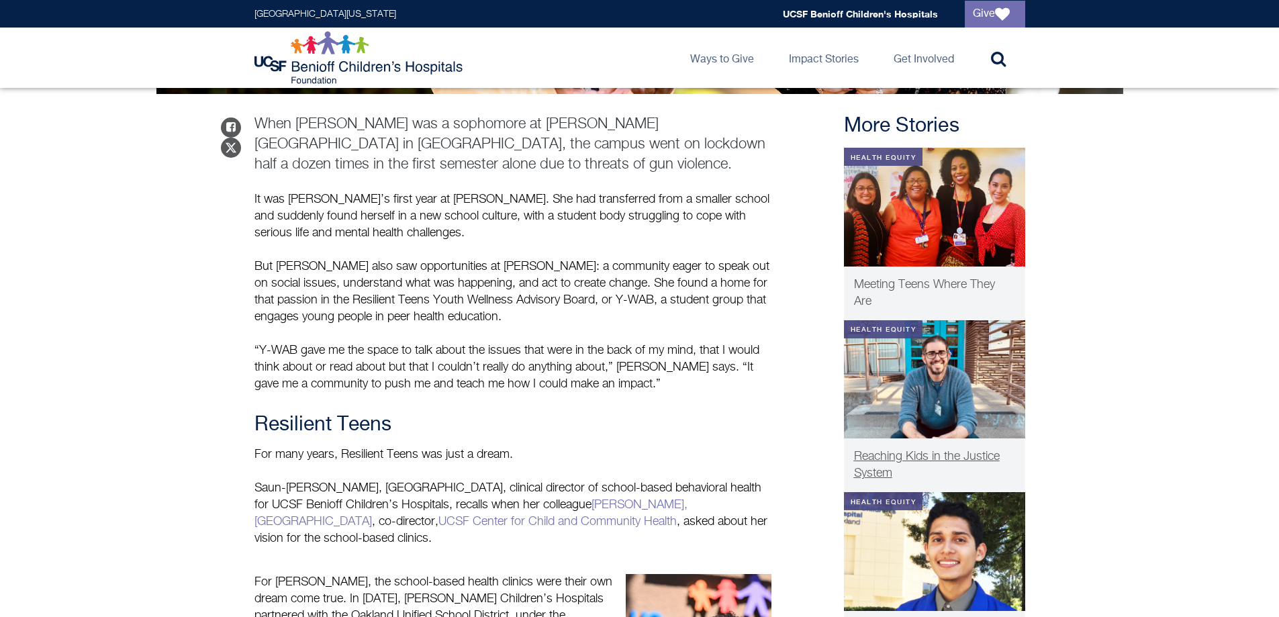
click at [927, 450] on p "Reaching Kids in the Justice System" at bounding box center [934, 466] width 161 height 34
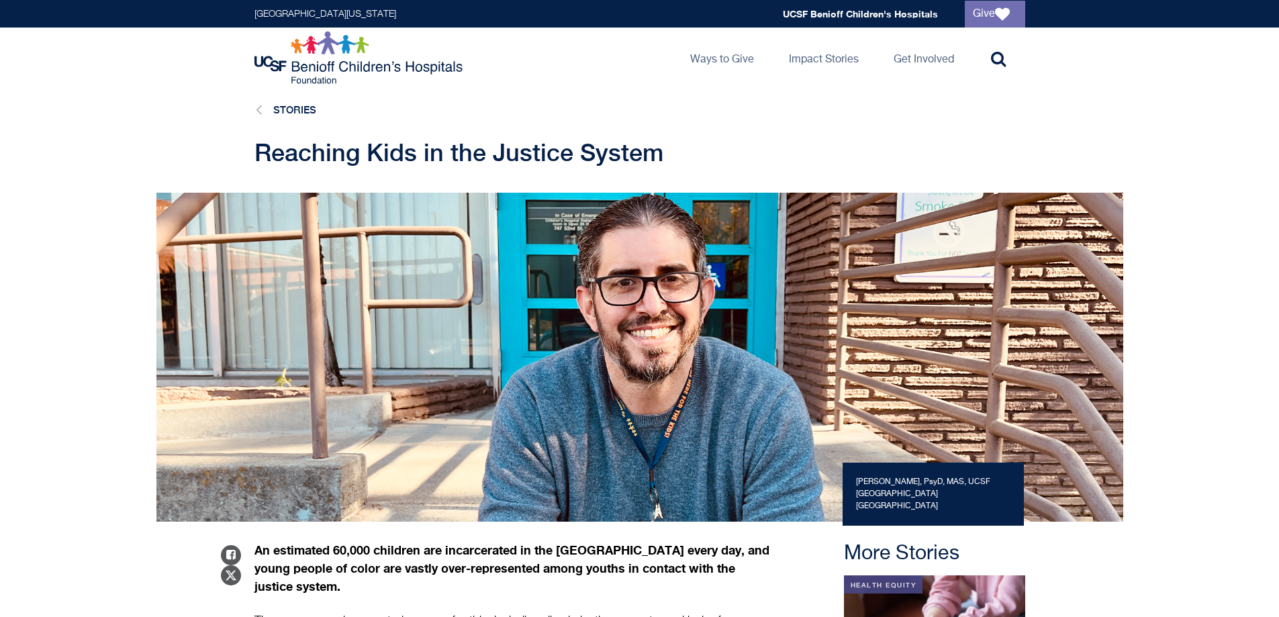
click at [602, 161] on span "Reaching Kids in the Justice System" at bounding box center [459, 152] width 409 height 28
click at [602, 160] on span "Reaching Kids in the Justice System" at bounding box center [459, 152] width 409 height 28
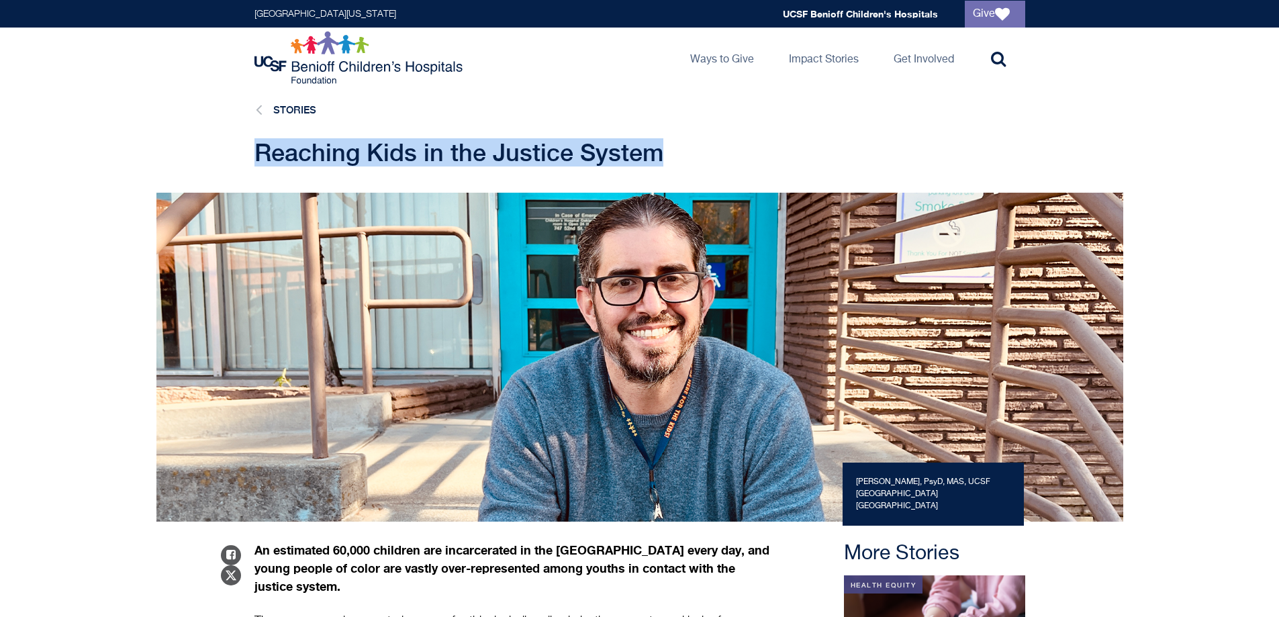
click at [602, 160] on span "Reaching Kids in the Justice System" at bounding box center [459, 152] width 409 height 28
copy main "Reaching Kids in the Justice System"
